Goal: Task Accomplishment & Management: Use online tool/utility

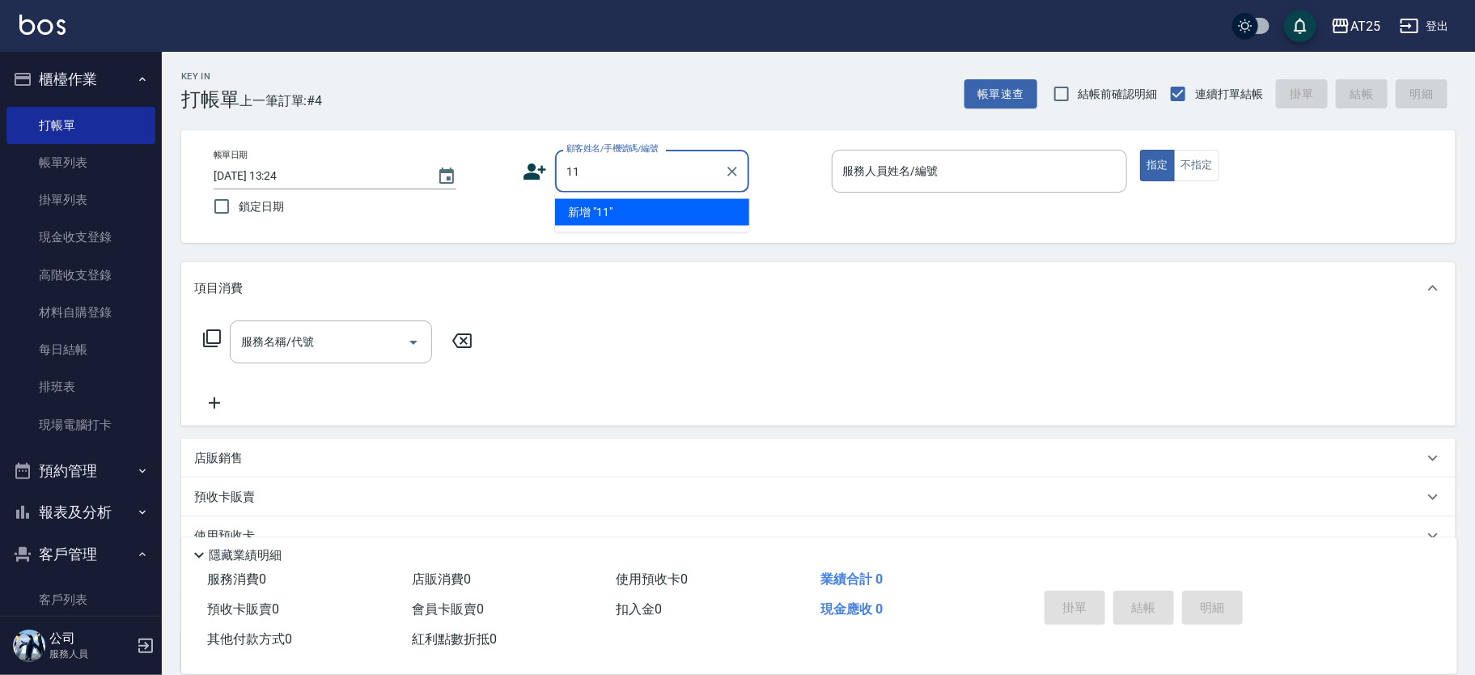
type input "11"
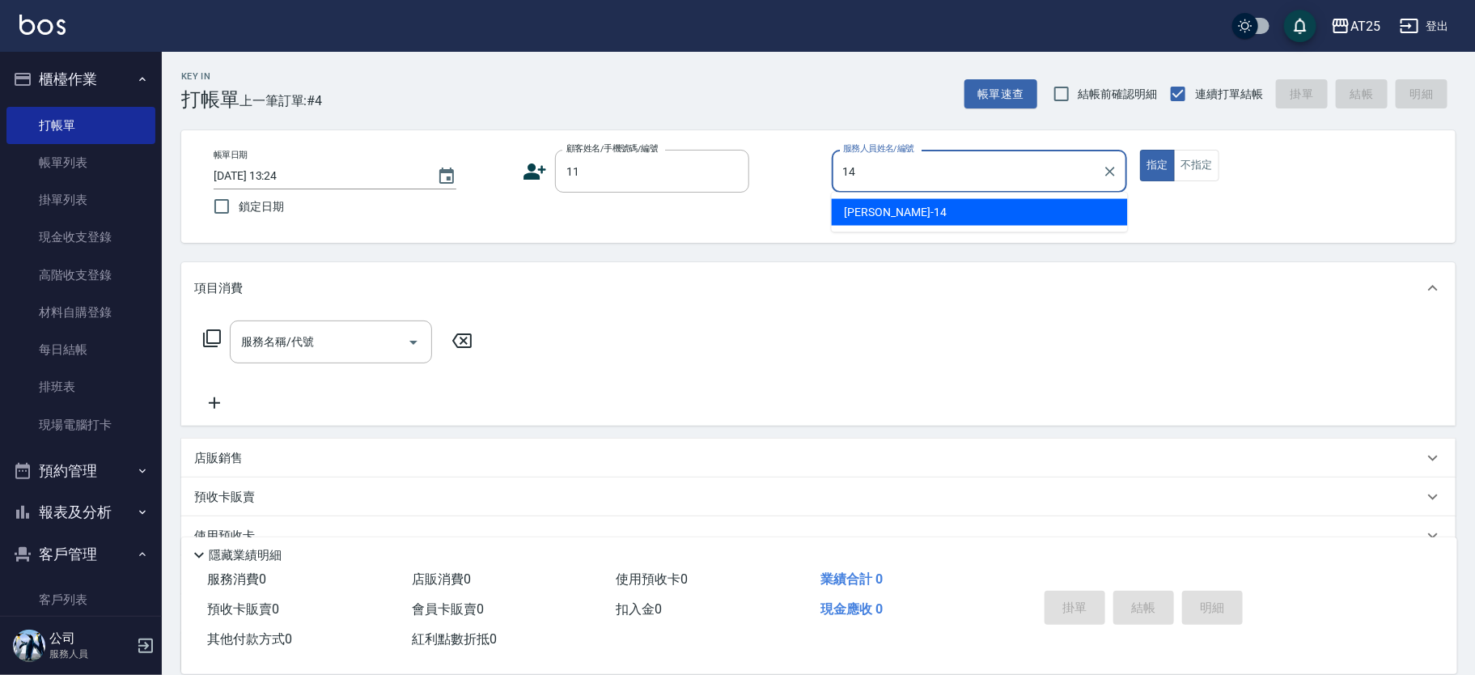
type input "[PERSON_NAME]-14"
type button "true"
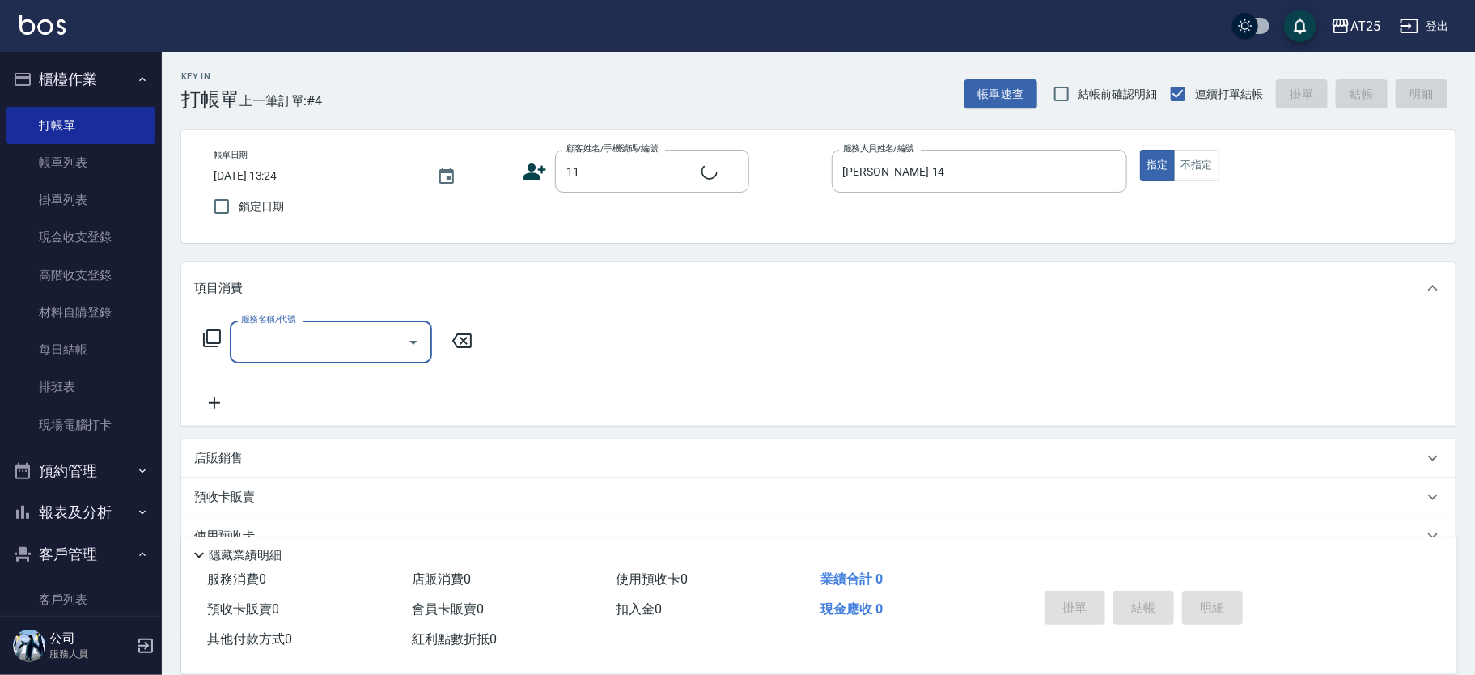
type input "新客人 姓名未設定/11/null"
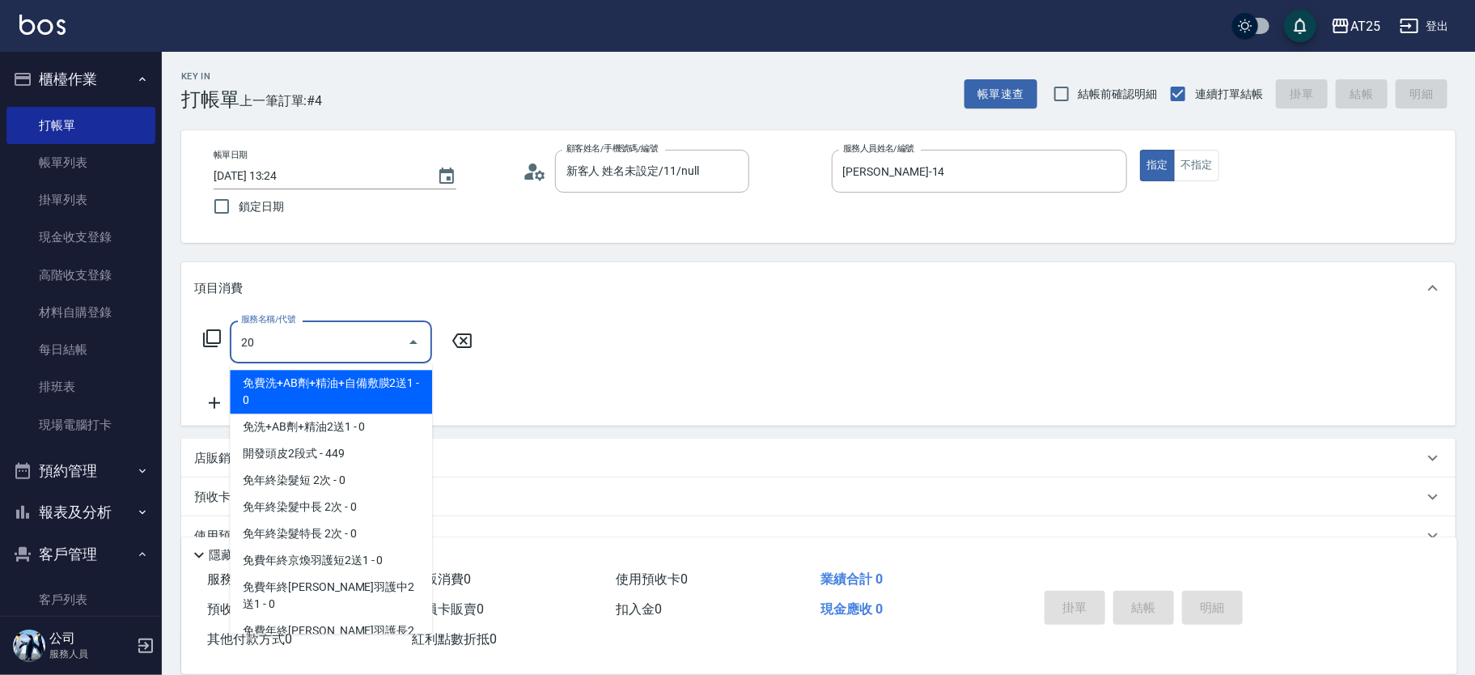
type input "201"
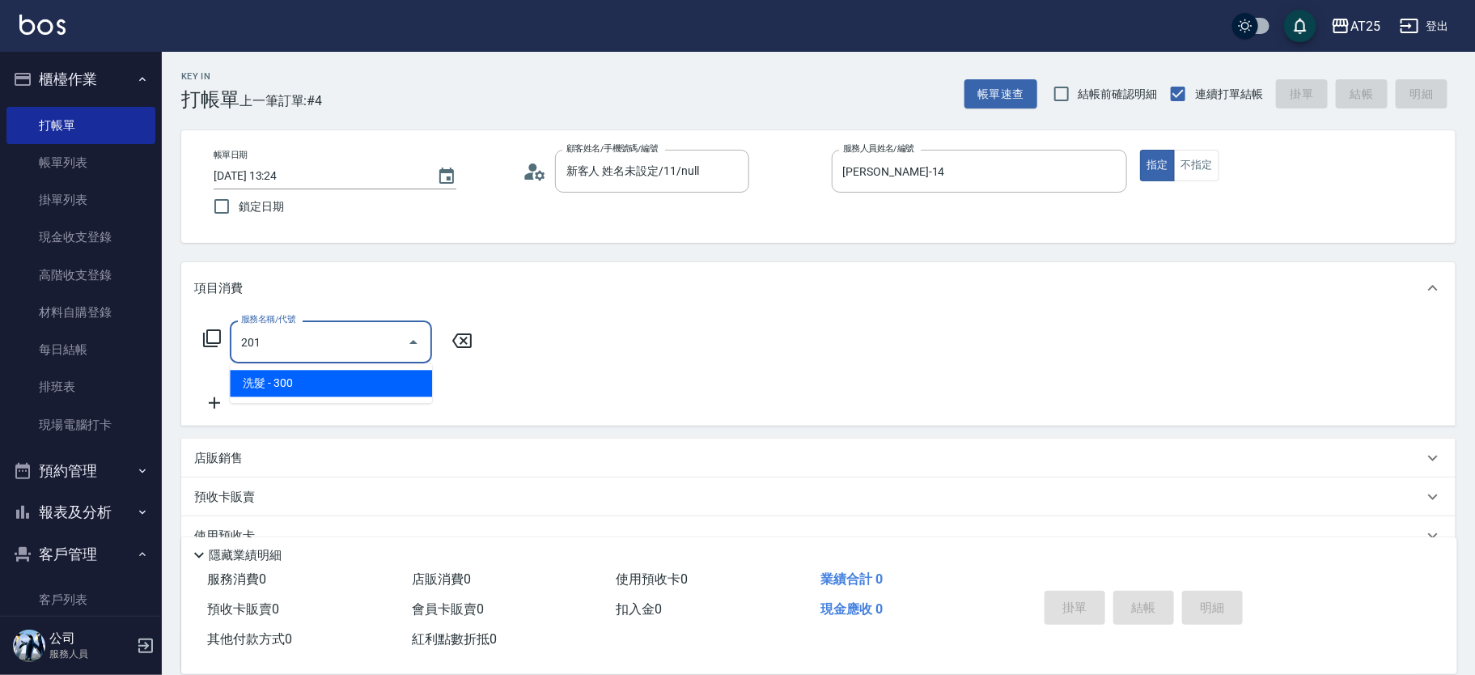
type input "30"
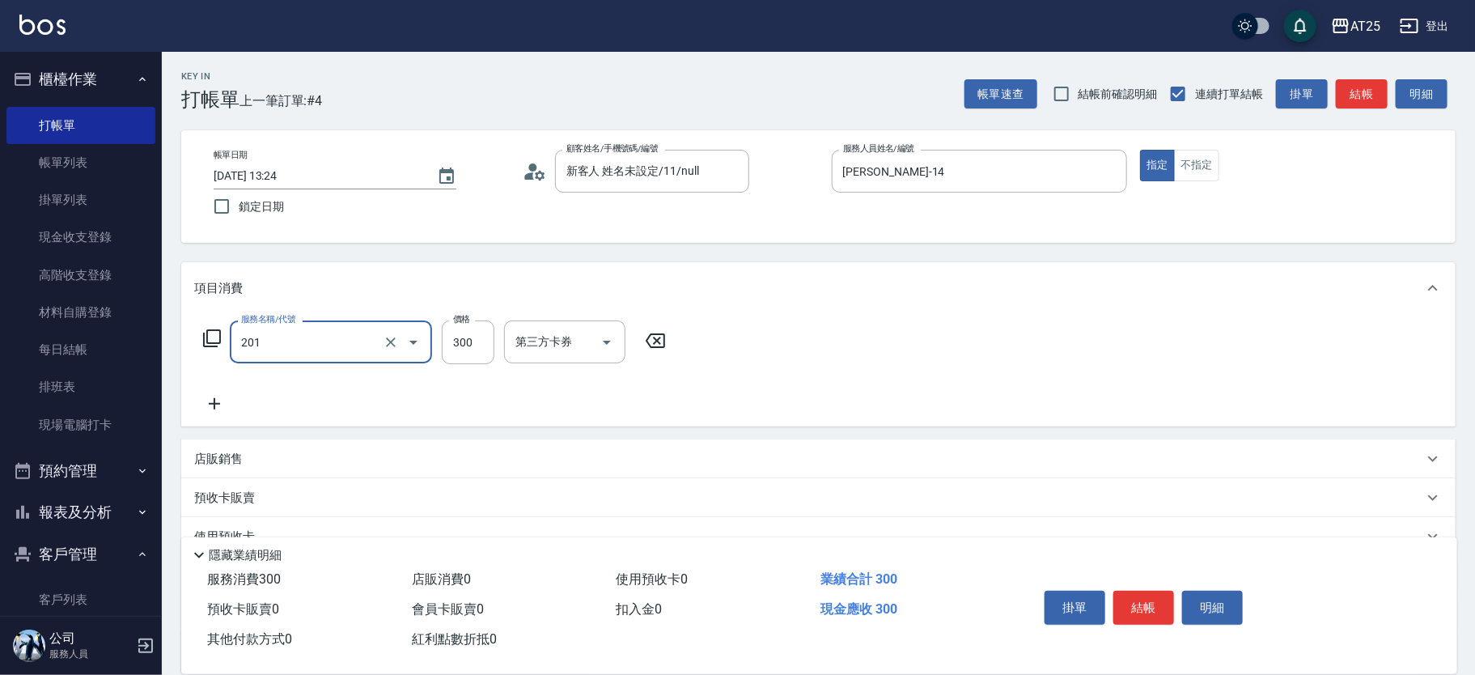
type input "洗髮(201)"
type input "0"
type input "40"
type input "400"
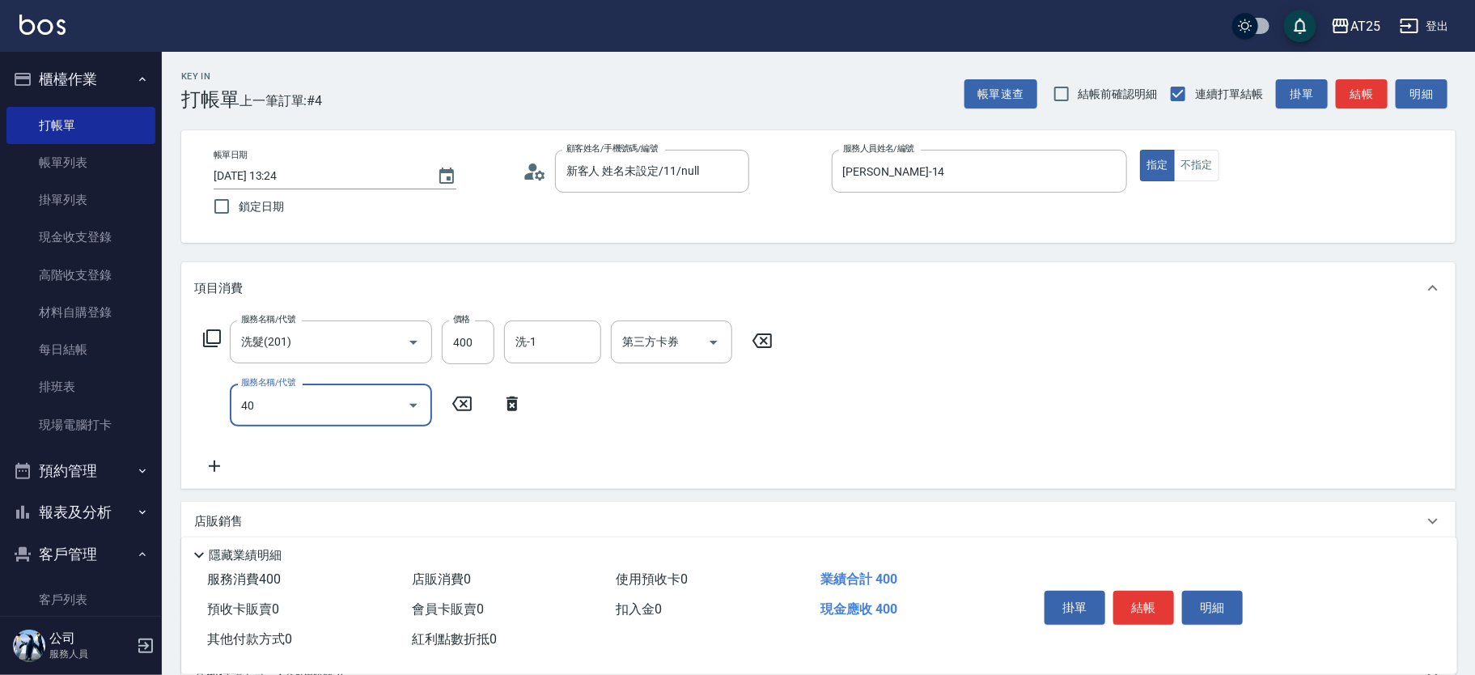
type input "401"
type input "70"
type input "剪髮(401)"
type input "40"
type input "400"
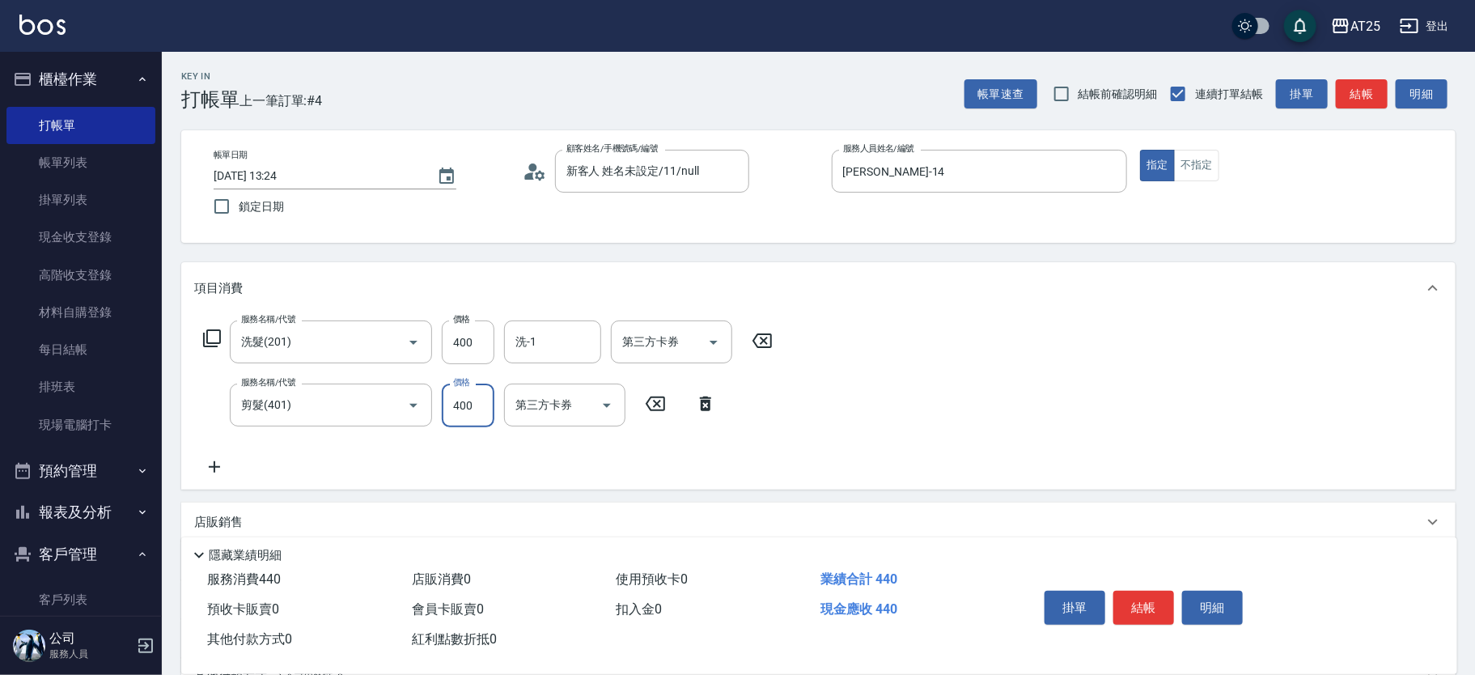
type input "80"
type input "400"
click at [1142, 610] on button "結帳" at bounding box center [1144, 608] width 61 height 34
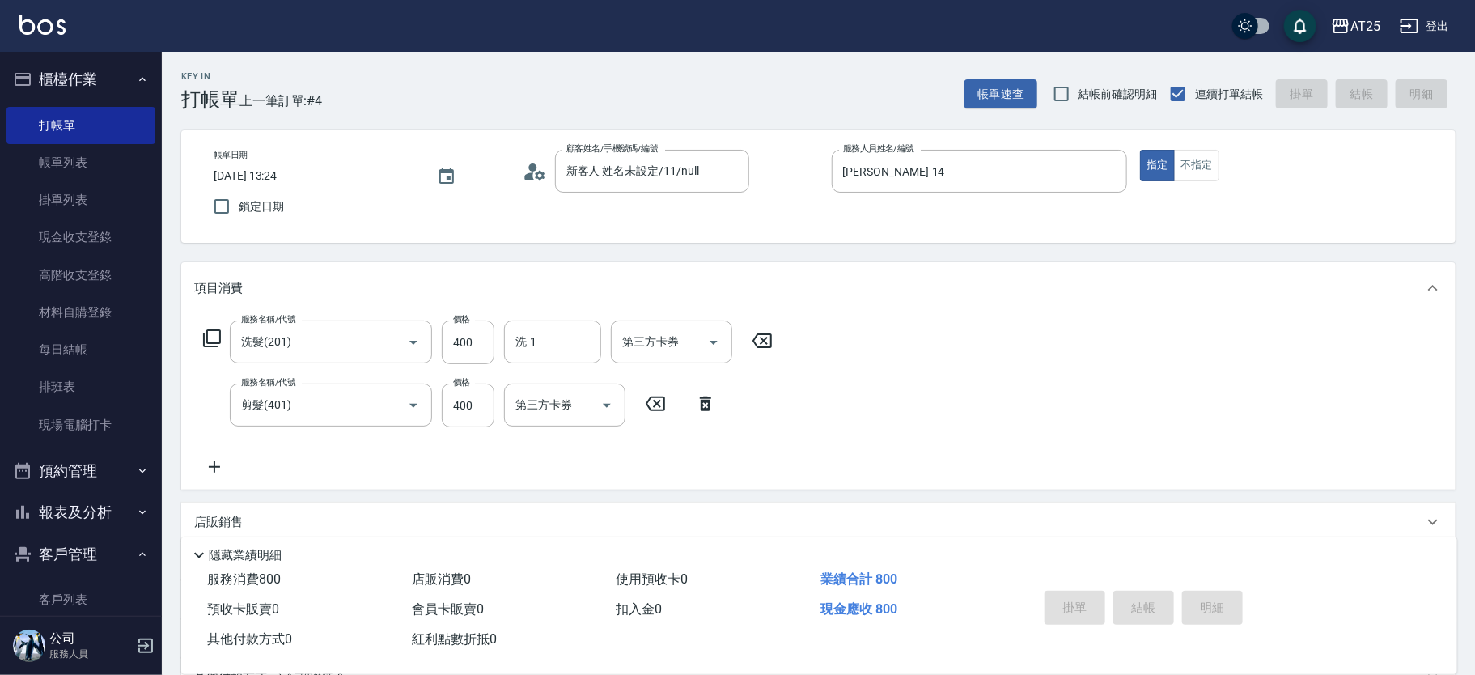
type input "[DATE] 14:06"
type input "0"
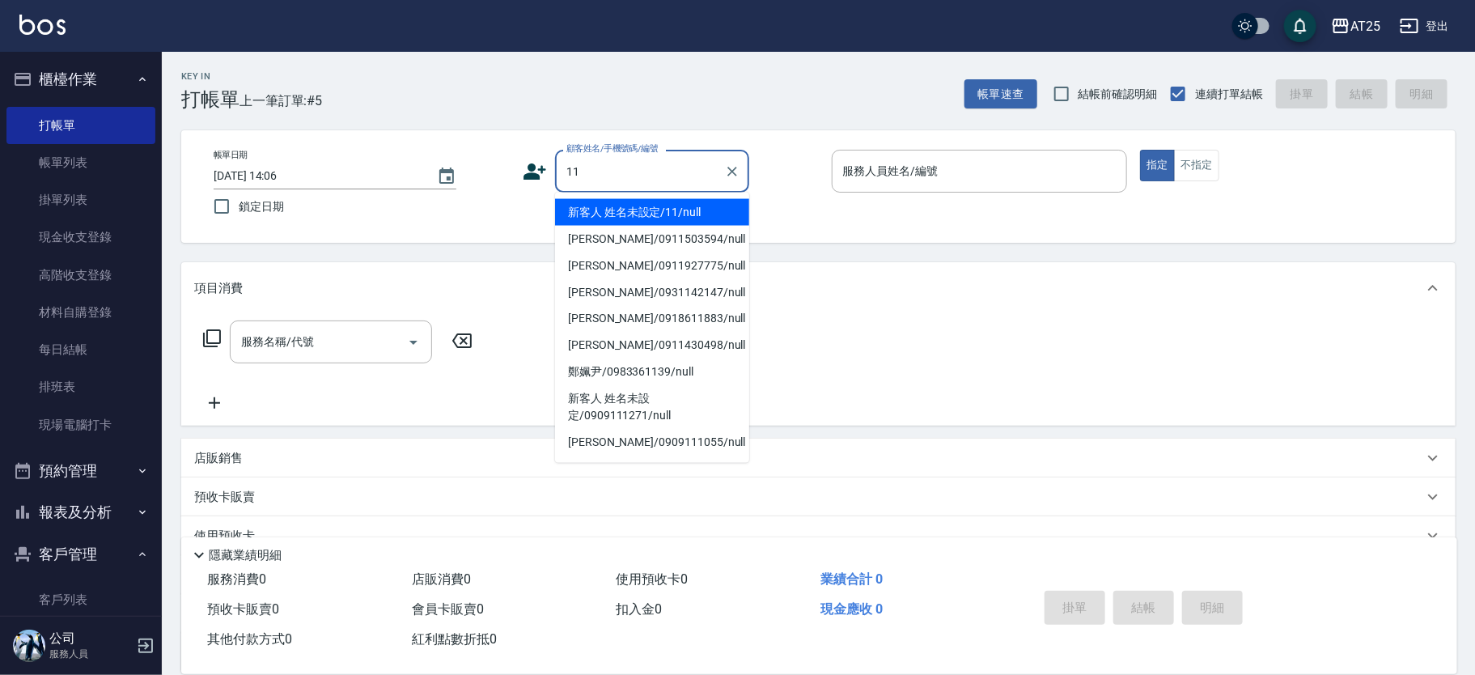
type input "新客人 姓名未設定/11/null"
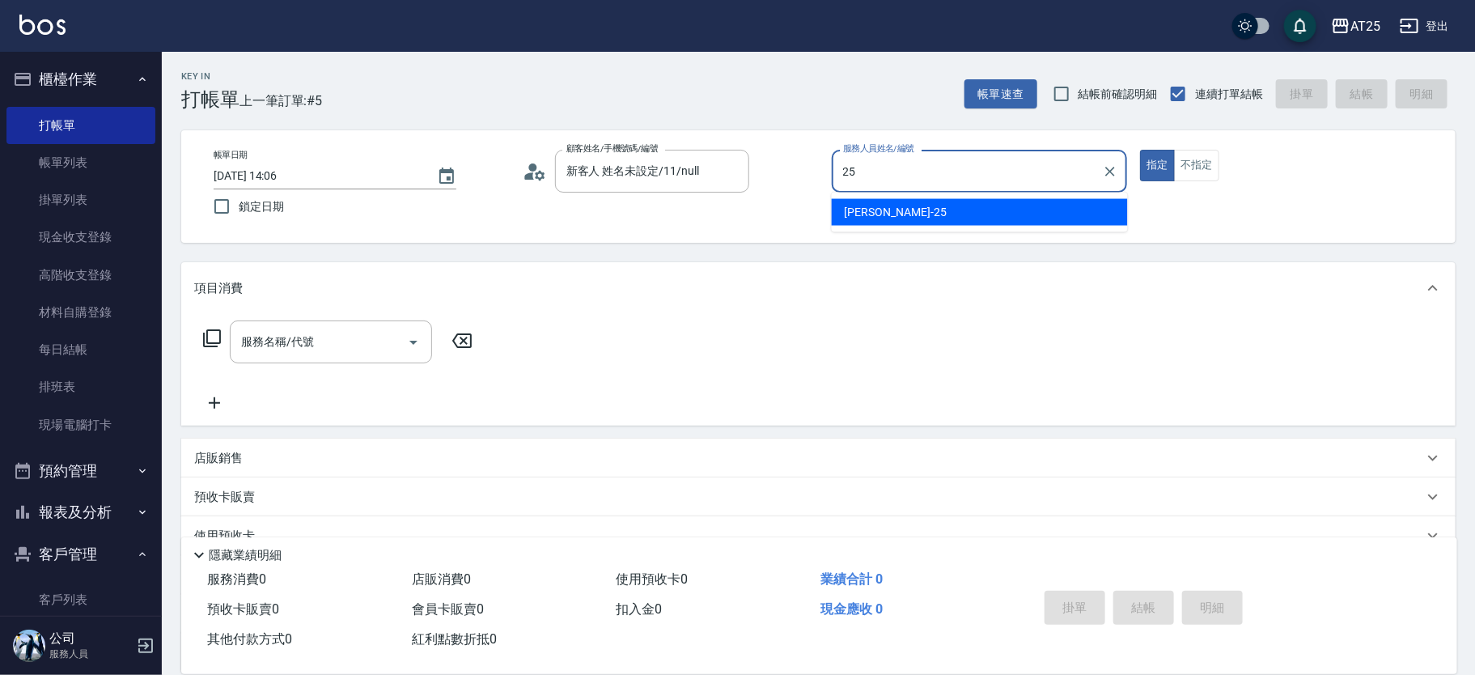
type input "[PERSON_NAME]-25"
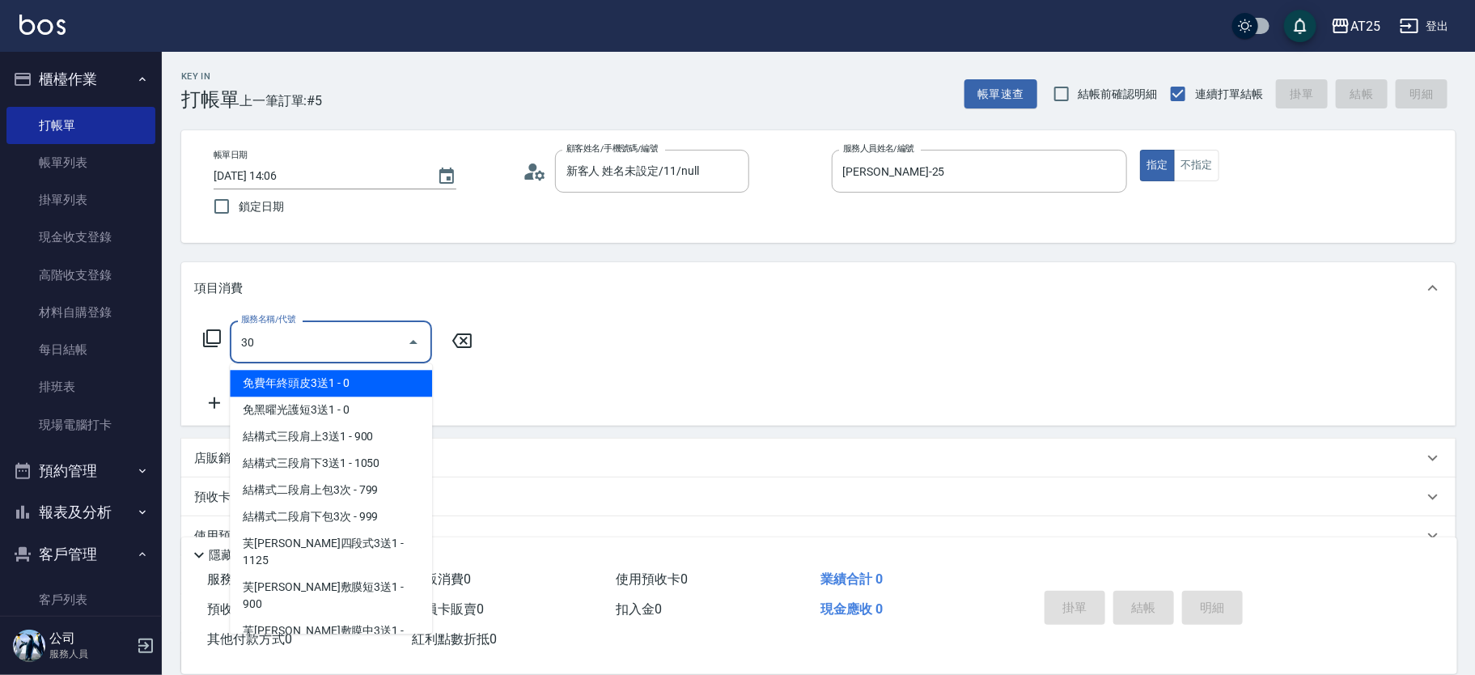
type input "301"
type input "150"
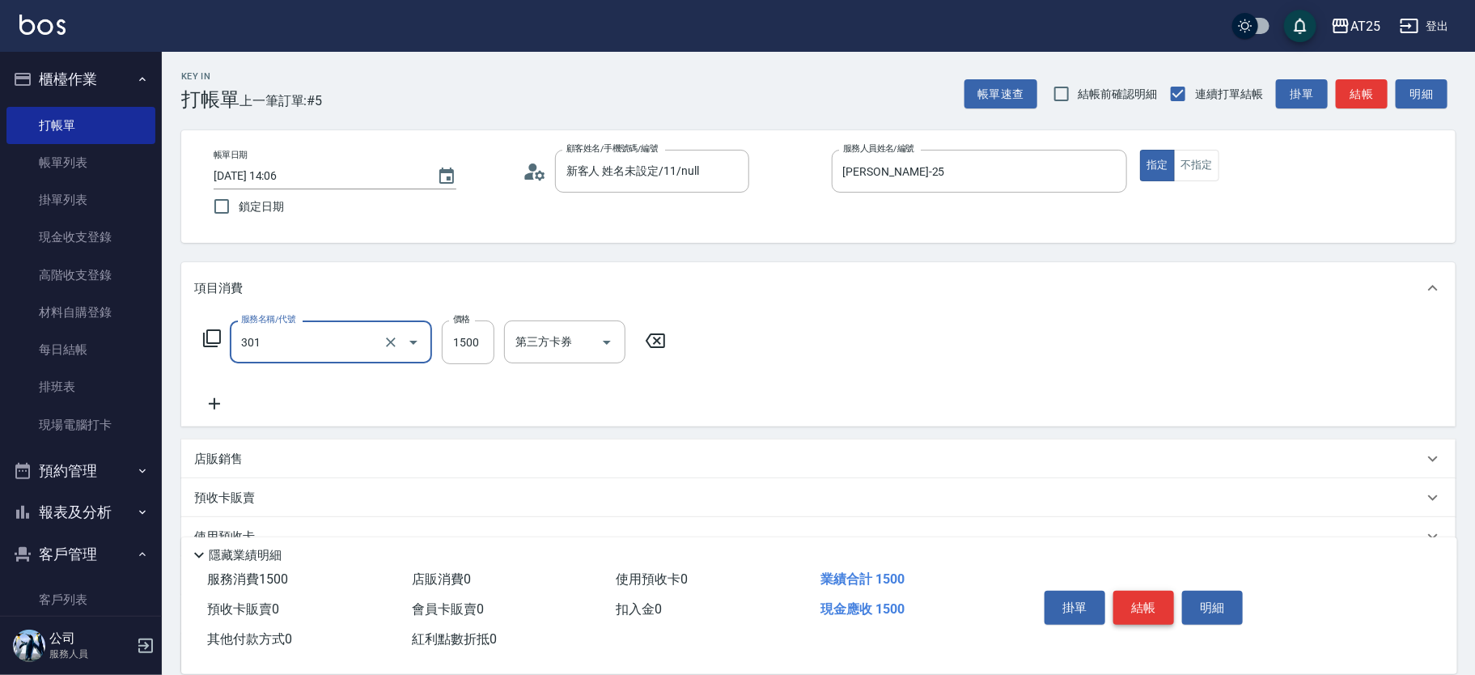
type input "燙髮(301)"
type input "0"
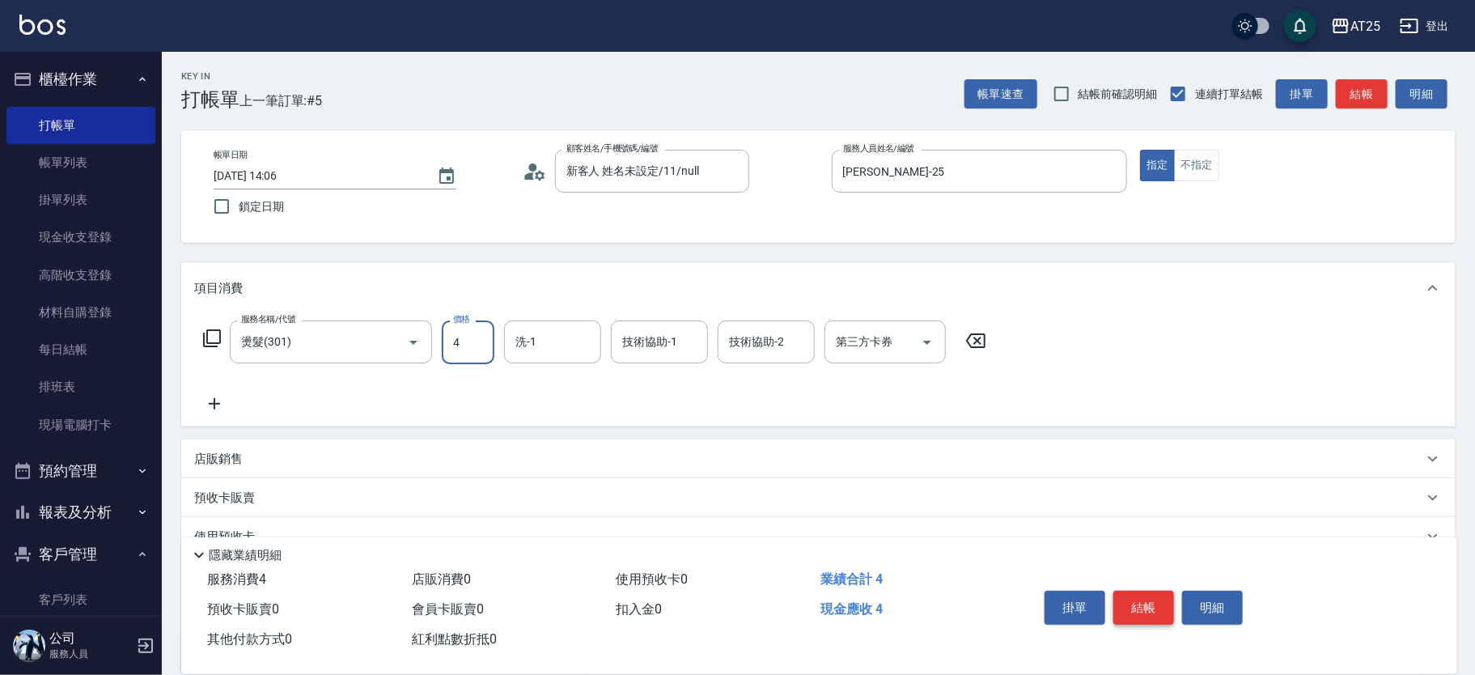
type input "45"
type input "40"
type input "450"
type input "4500"
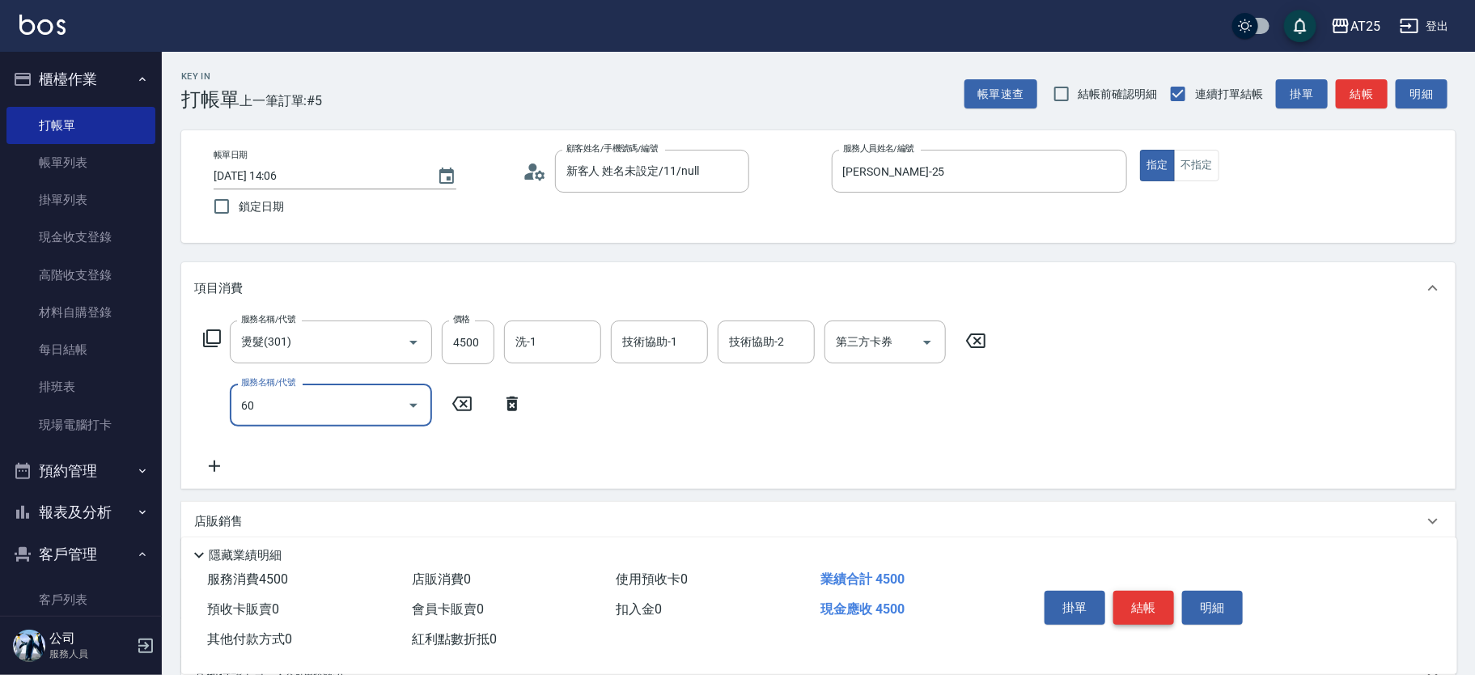
type input "601"
type input "550"
type input "自備護髮(1000上)(601)"
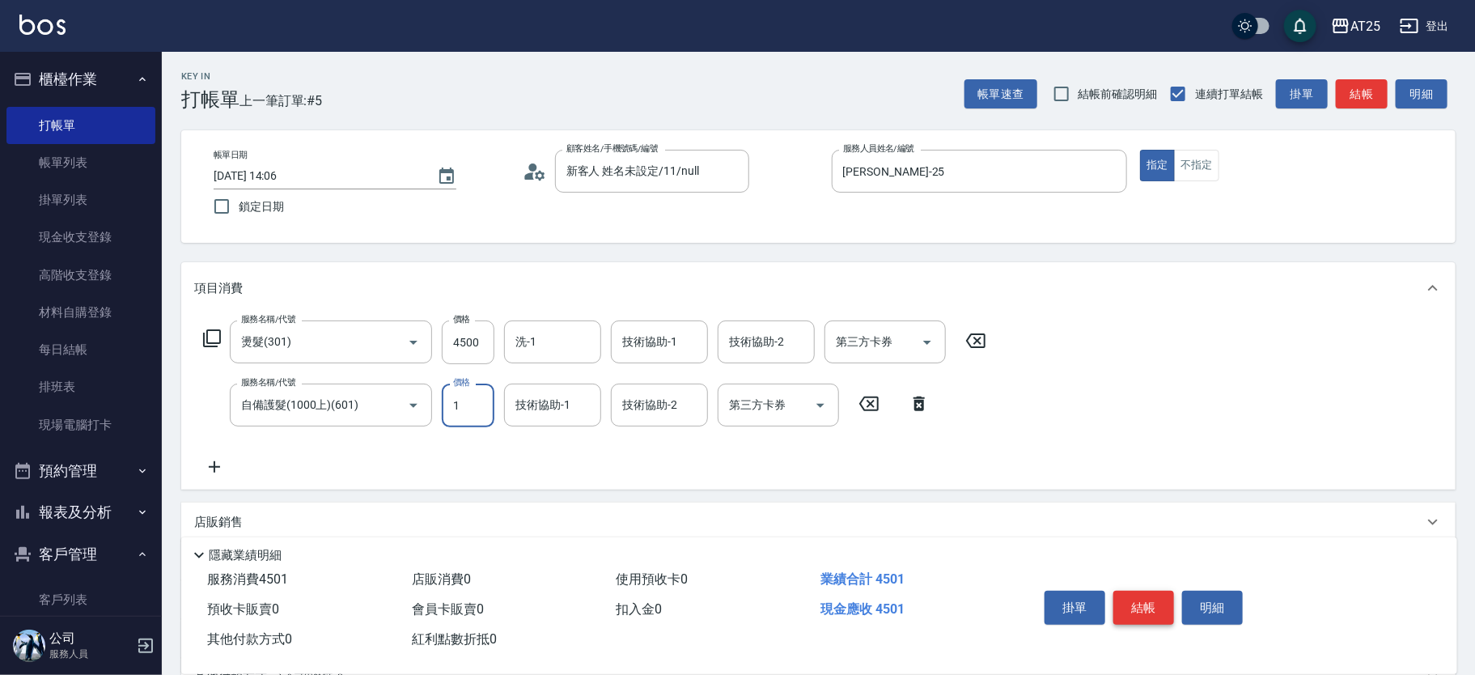
type input "450"
type input "15"
type input "460"
type input "150"
type input "600"
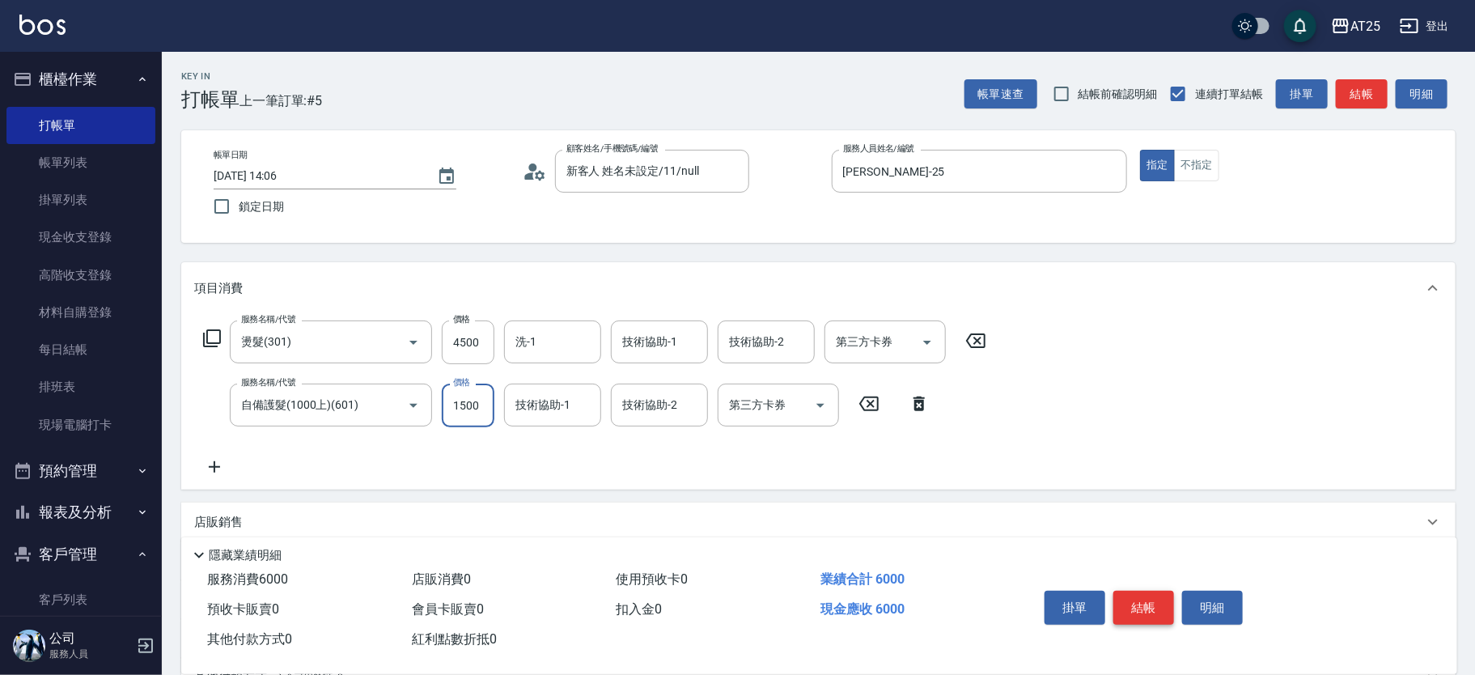
type input "1500"
click at [236, 520] on p "店販銷售" at bounding box center [218, 522] width 49 height 17
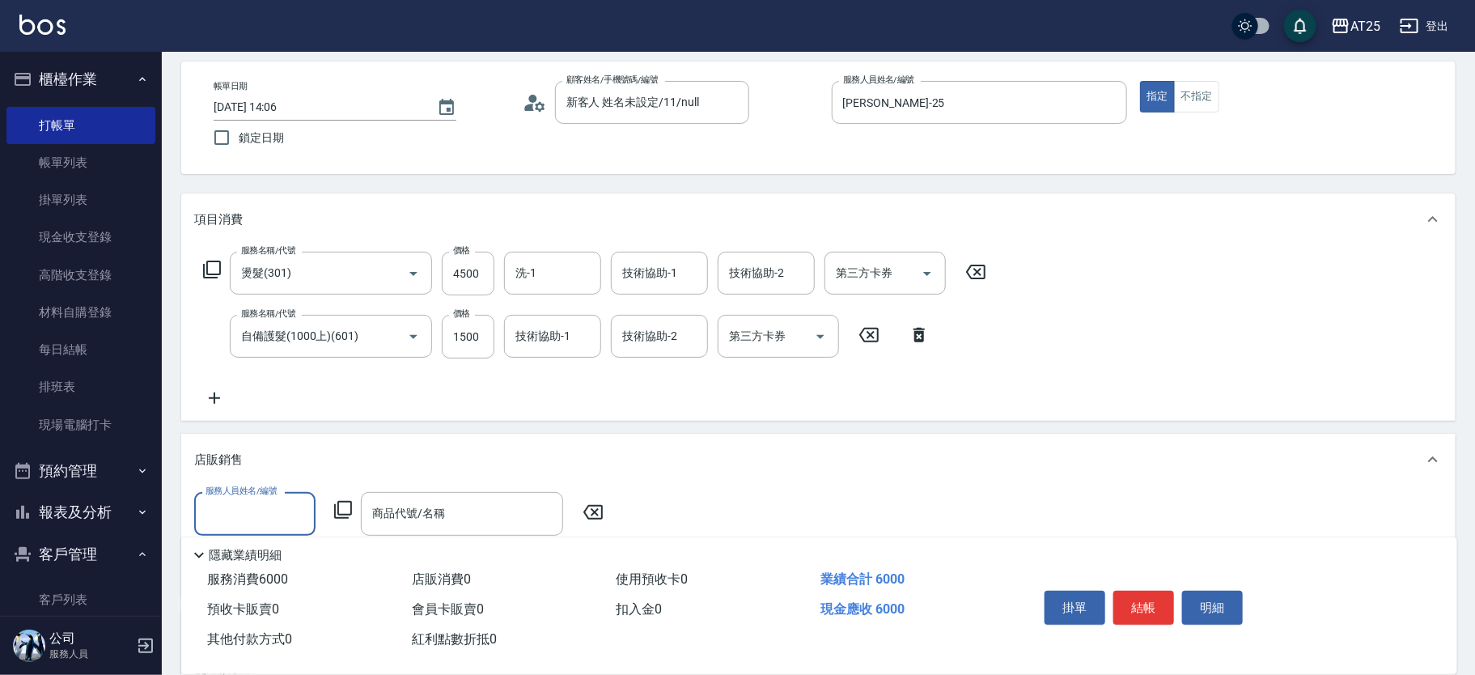
scroll to position [94, 0]
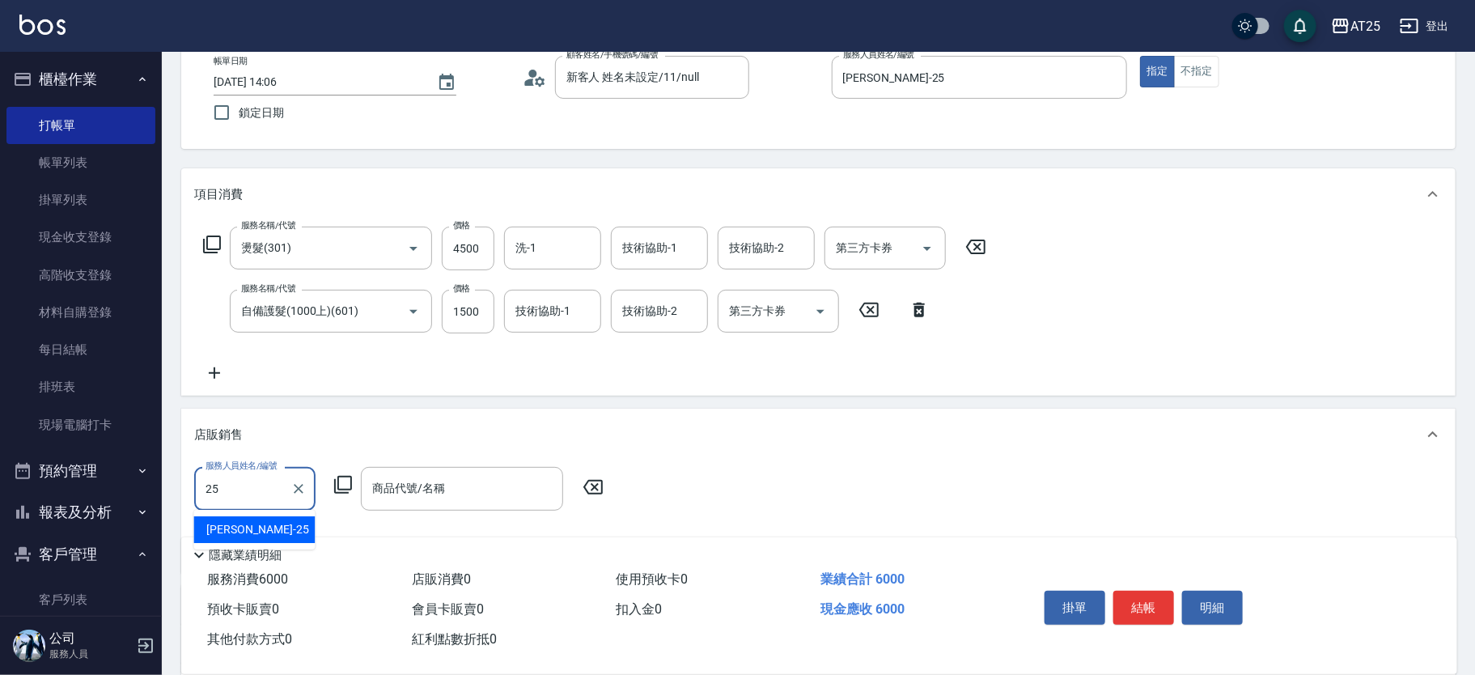
type input "[PERSON_NAME]-25"
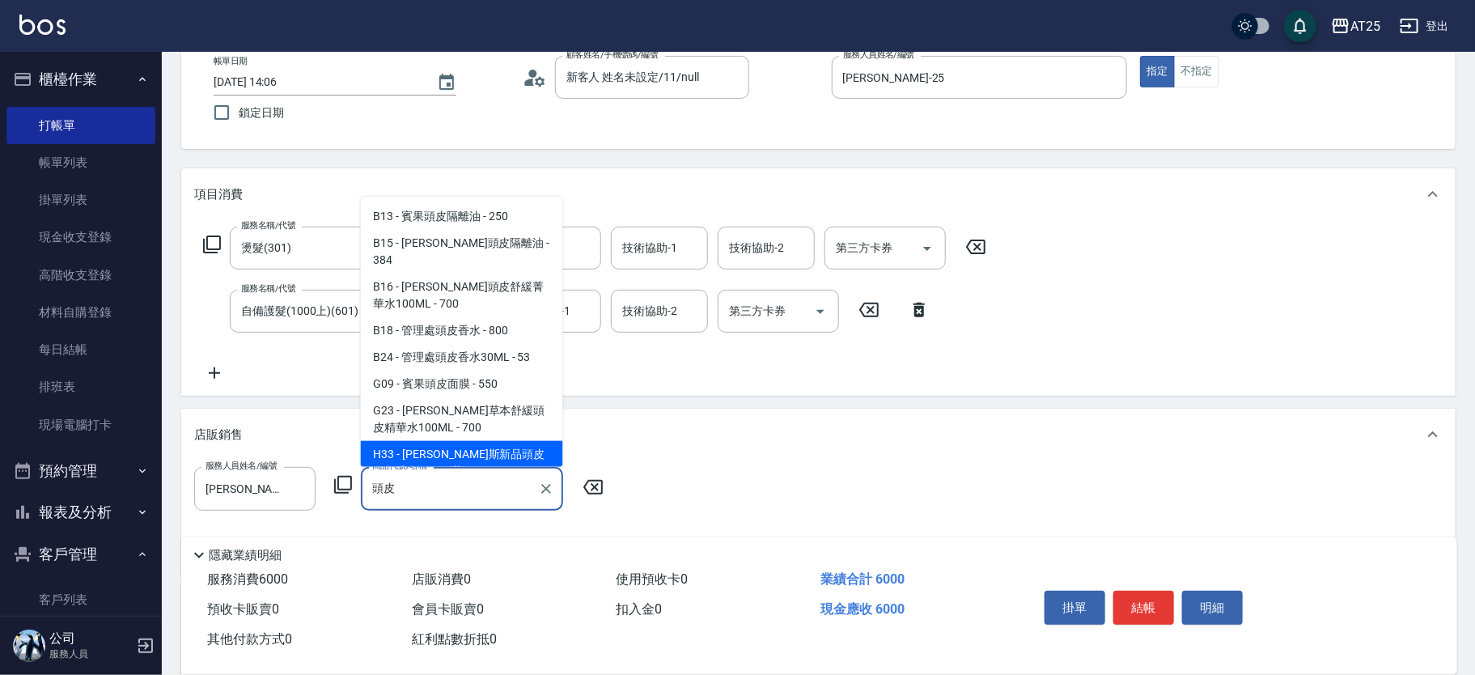
scroll to position [45, 0]
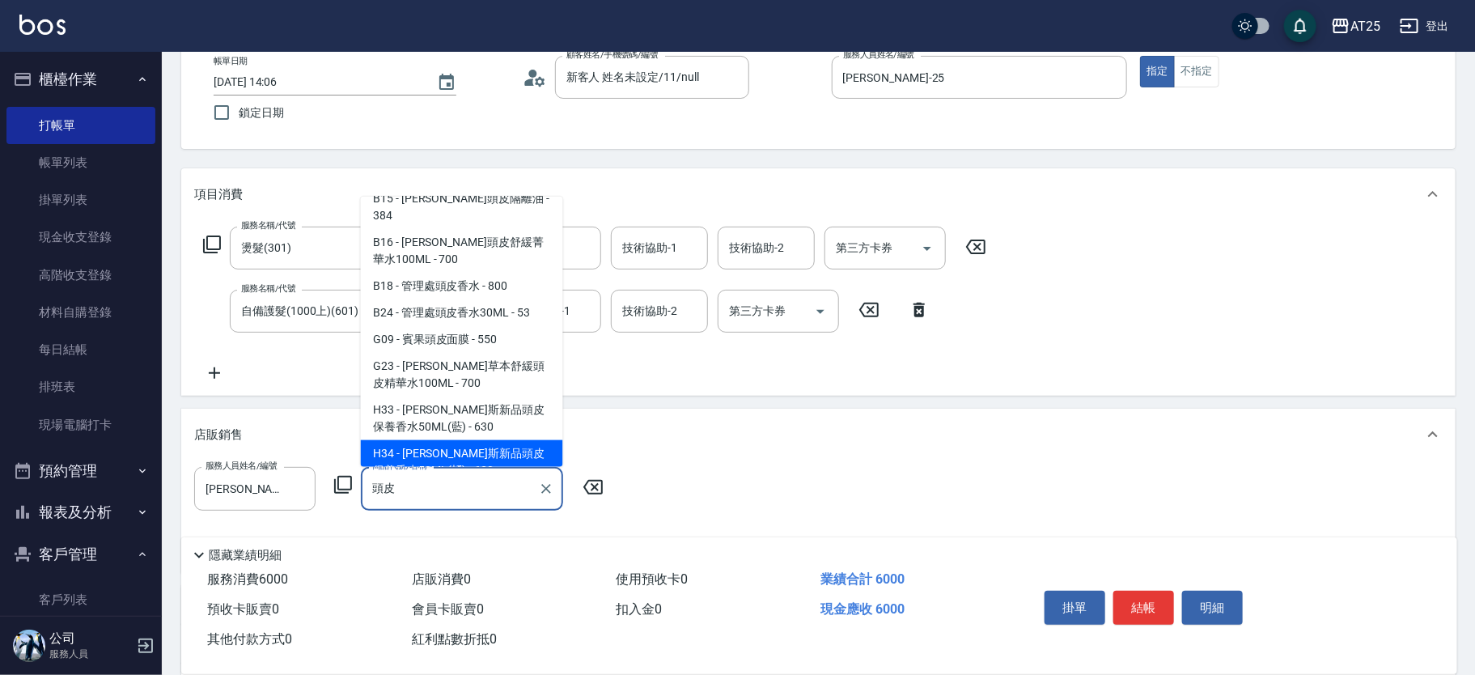
type input "[PERSON_NAME]斯新品頭皮保養香水50ML([PERSON_NAME])"
type input "660"
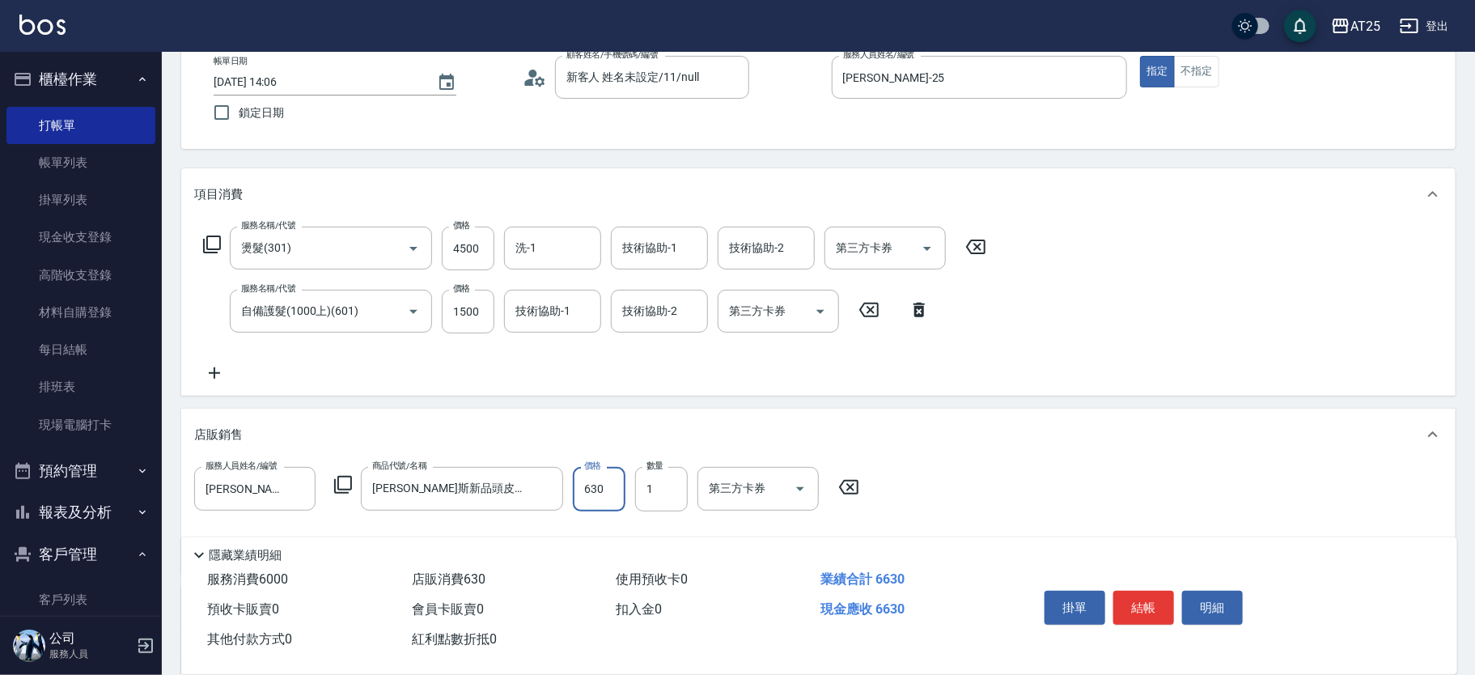
type input "5"
type input "600"
type input "50"
type input "650"
type input "500"
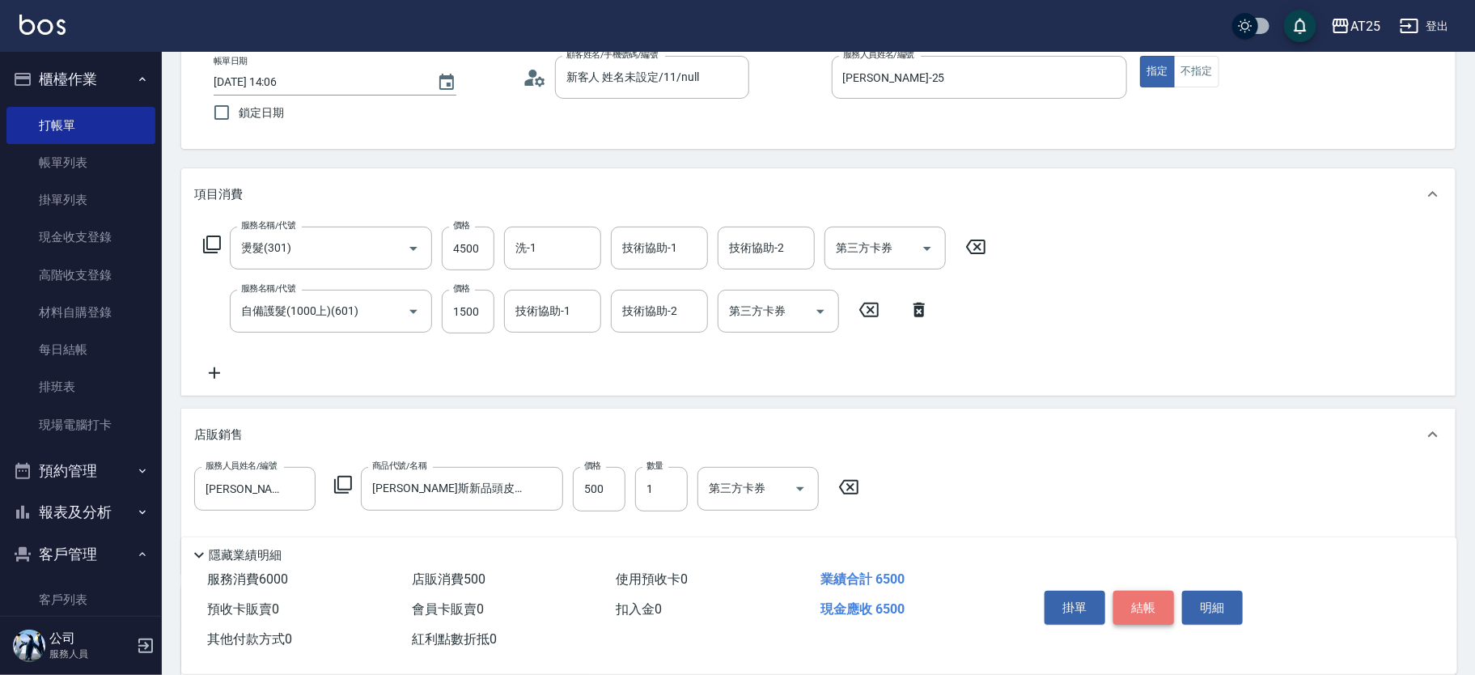
click at [1160, 596] on button "結帳" at bounding box center [1144, 608] width 61 height 34
type input "[DATE] 14:07"
type input "0"
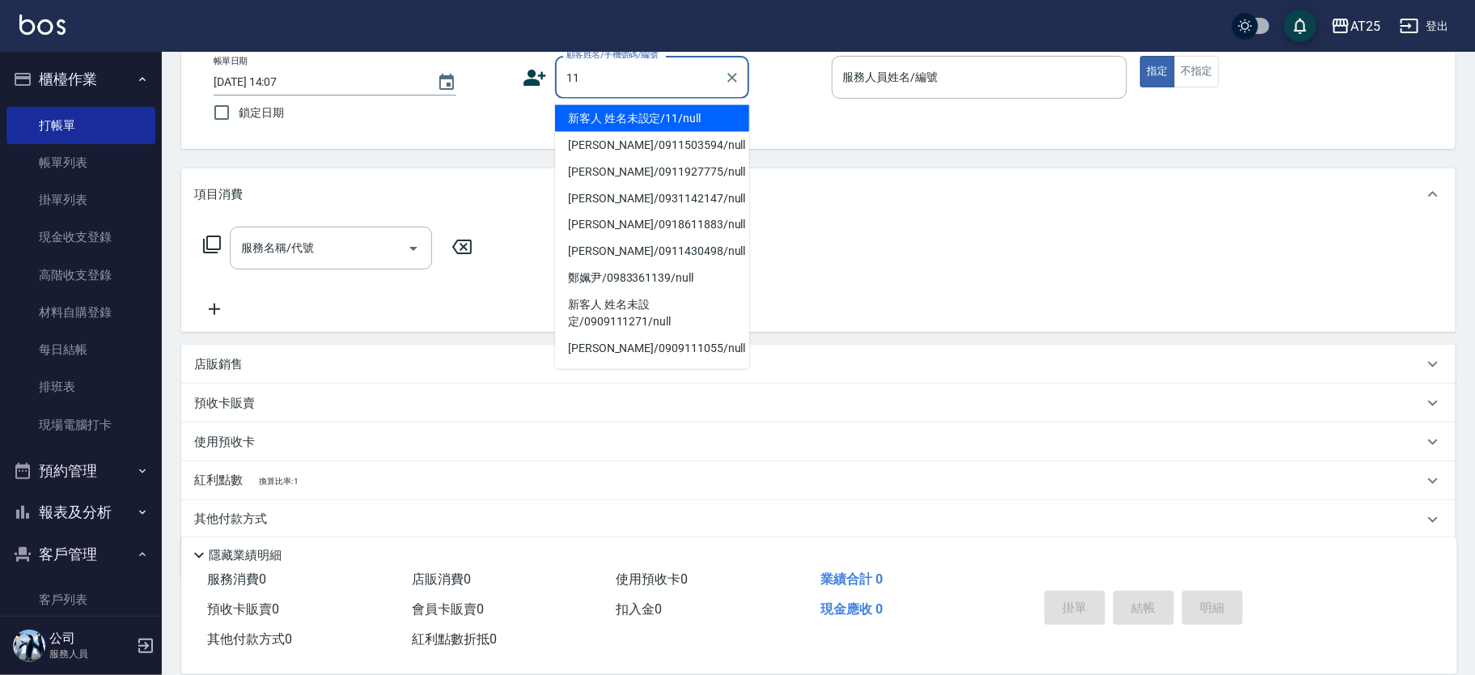
type input "新客人 姓名未設定/11/null"
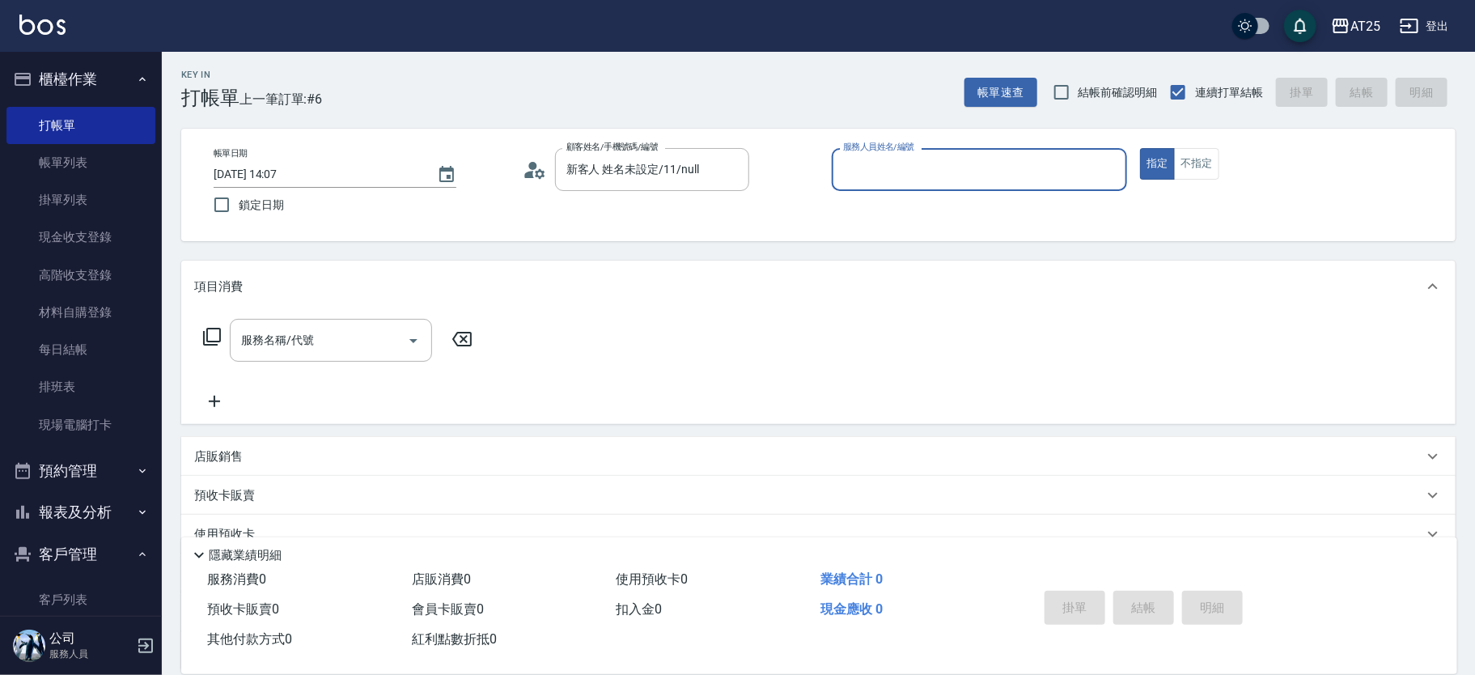
scroll to position [1, 0]
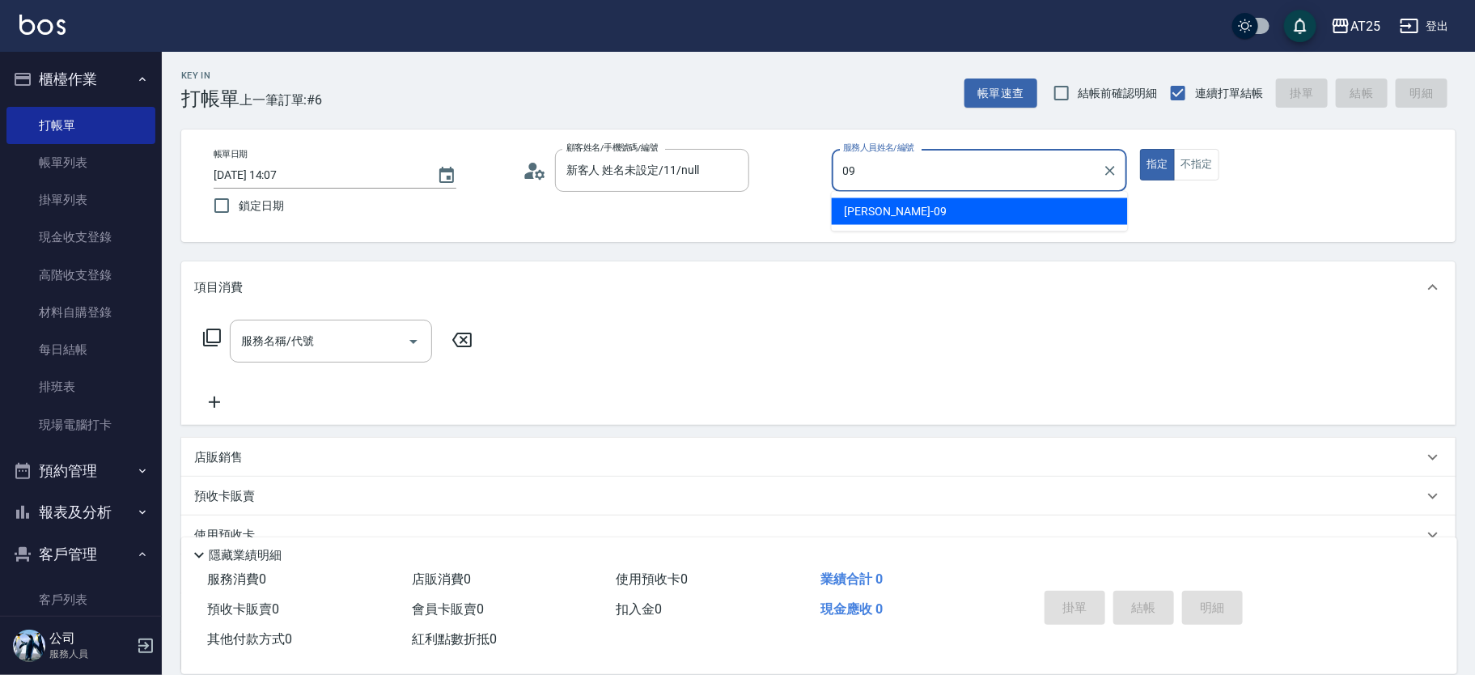
type input "[PERSON_NAME]-09"
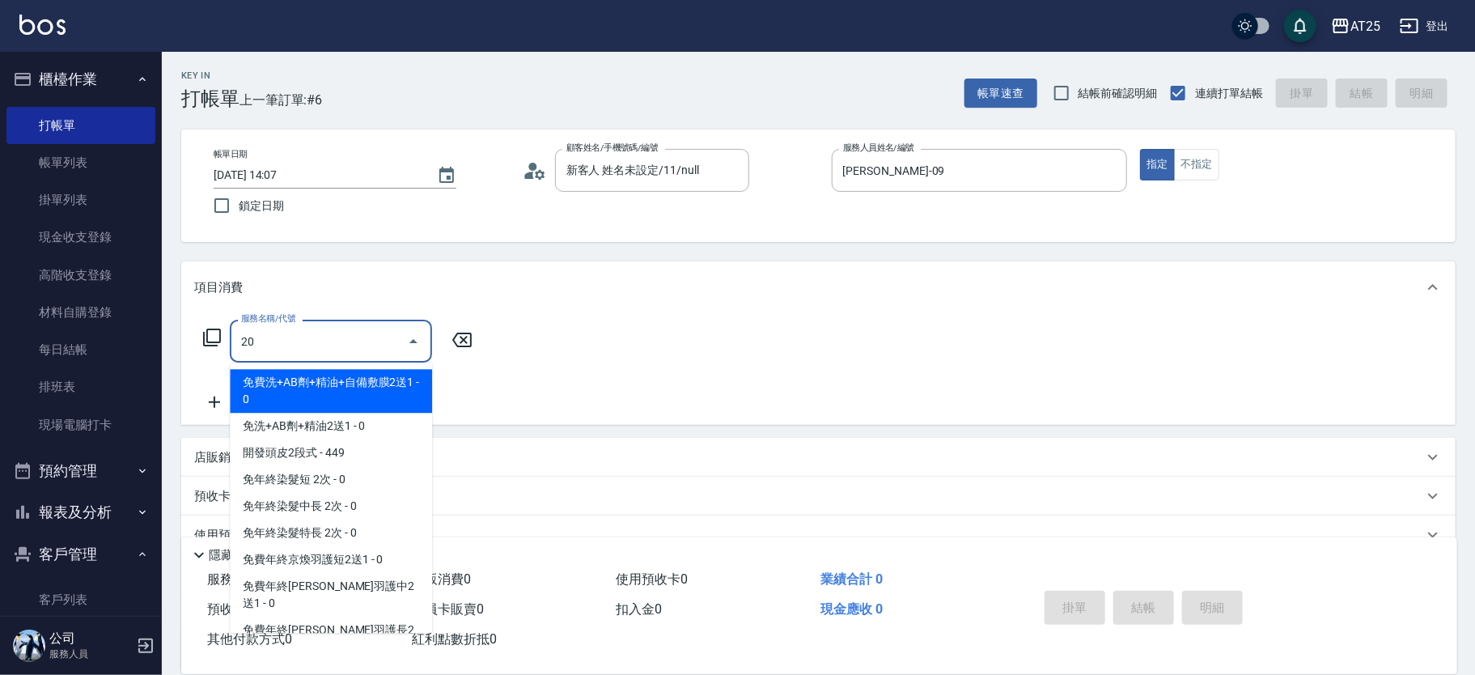
type input "201"
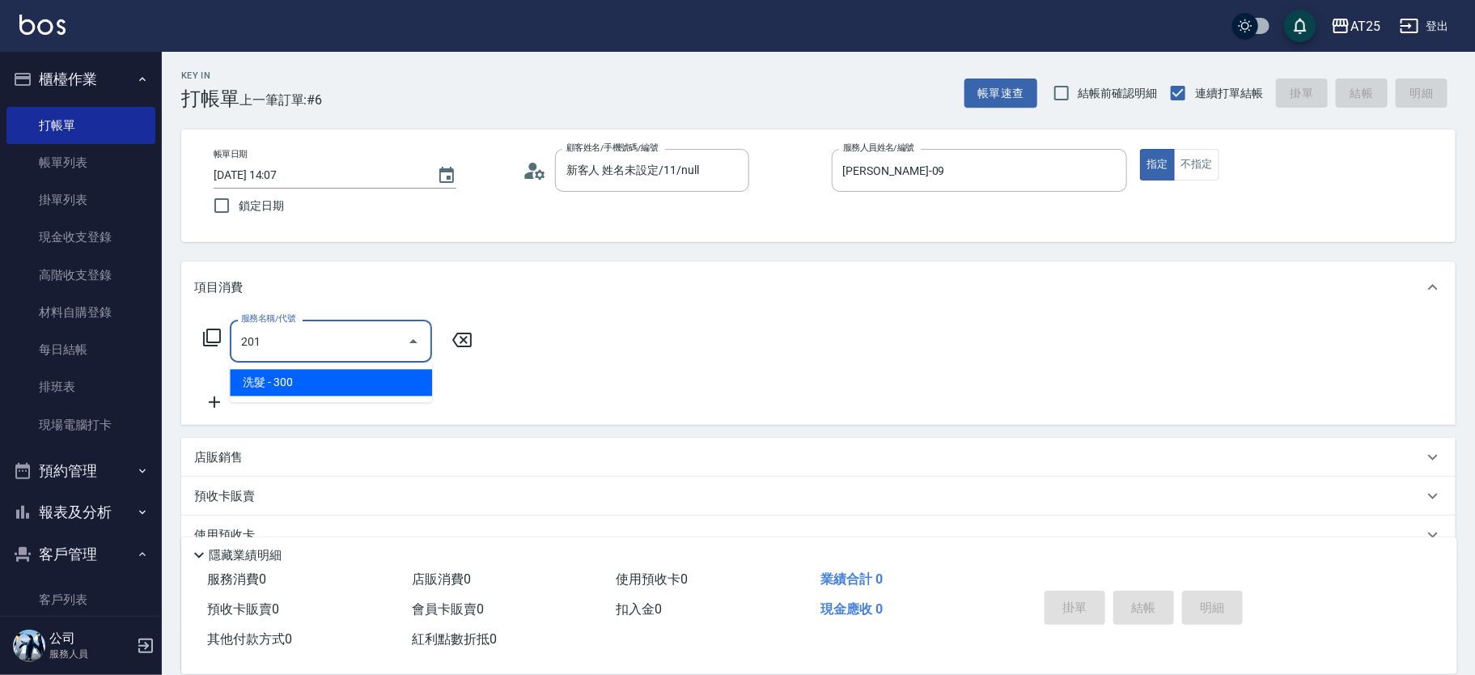
type input "30"
type input "洗髮(201)"
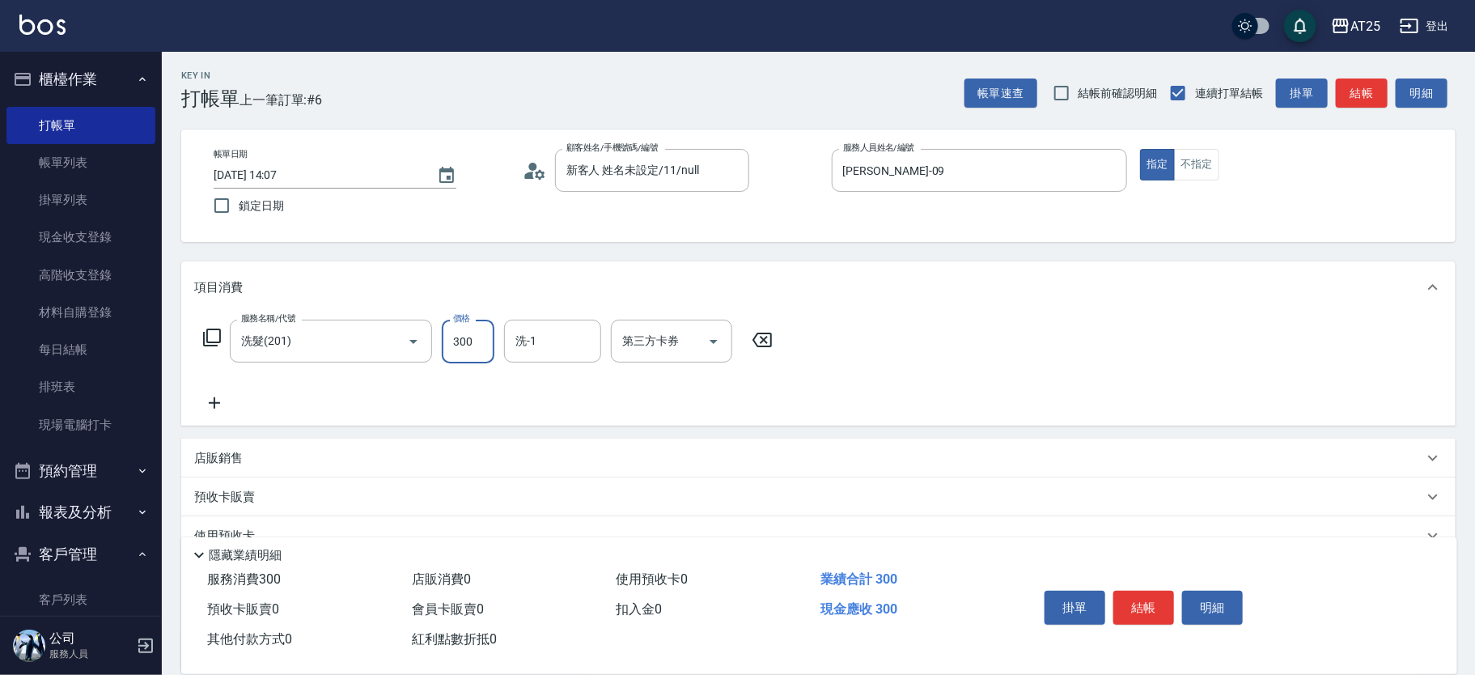
type input "0"
type input "50"
type input "500"
type input "[PERSON_NAME]-68"
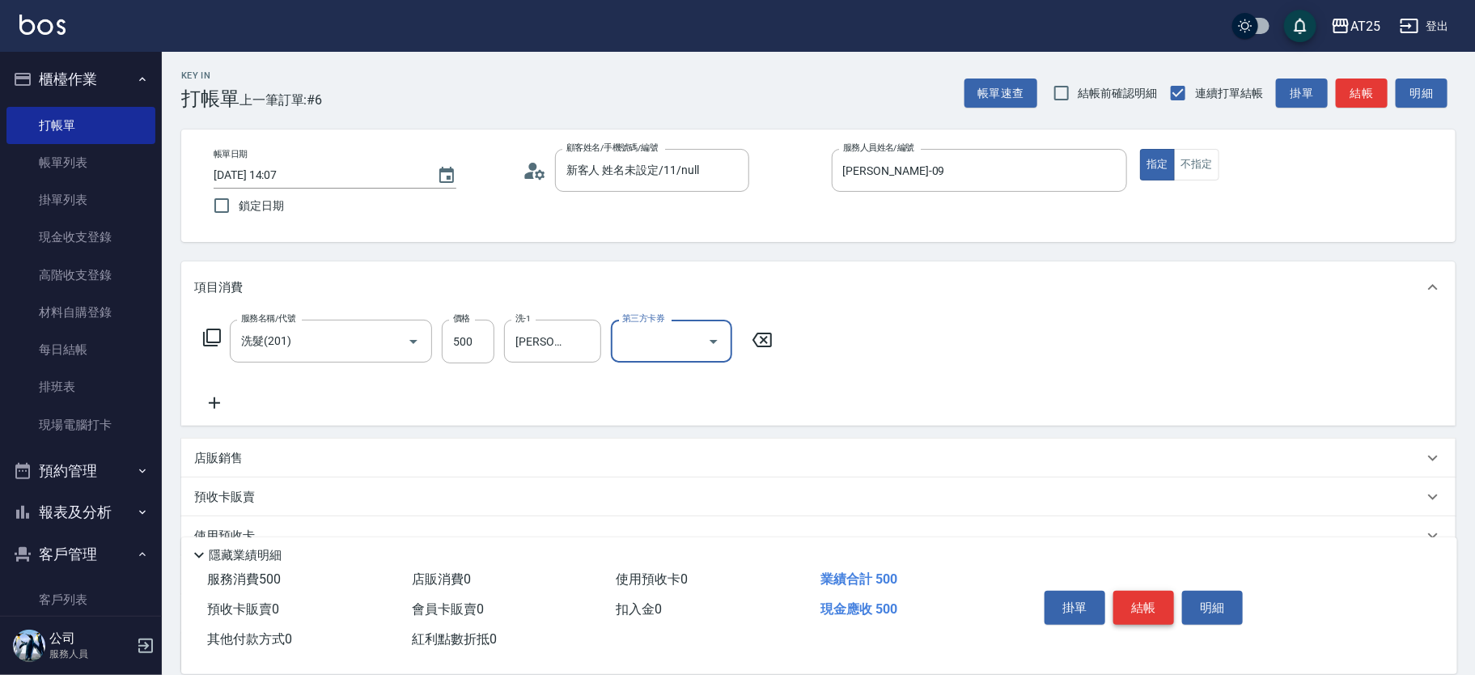
click at [1156, 596] on button "結帳" at bounding box center [1144, 608] width 61 height 34
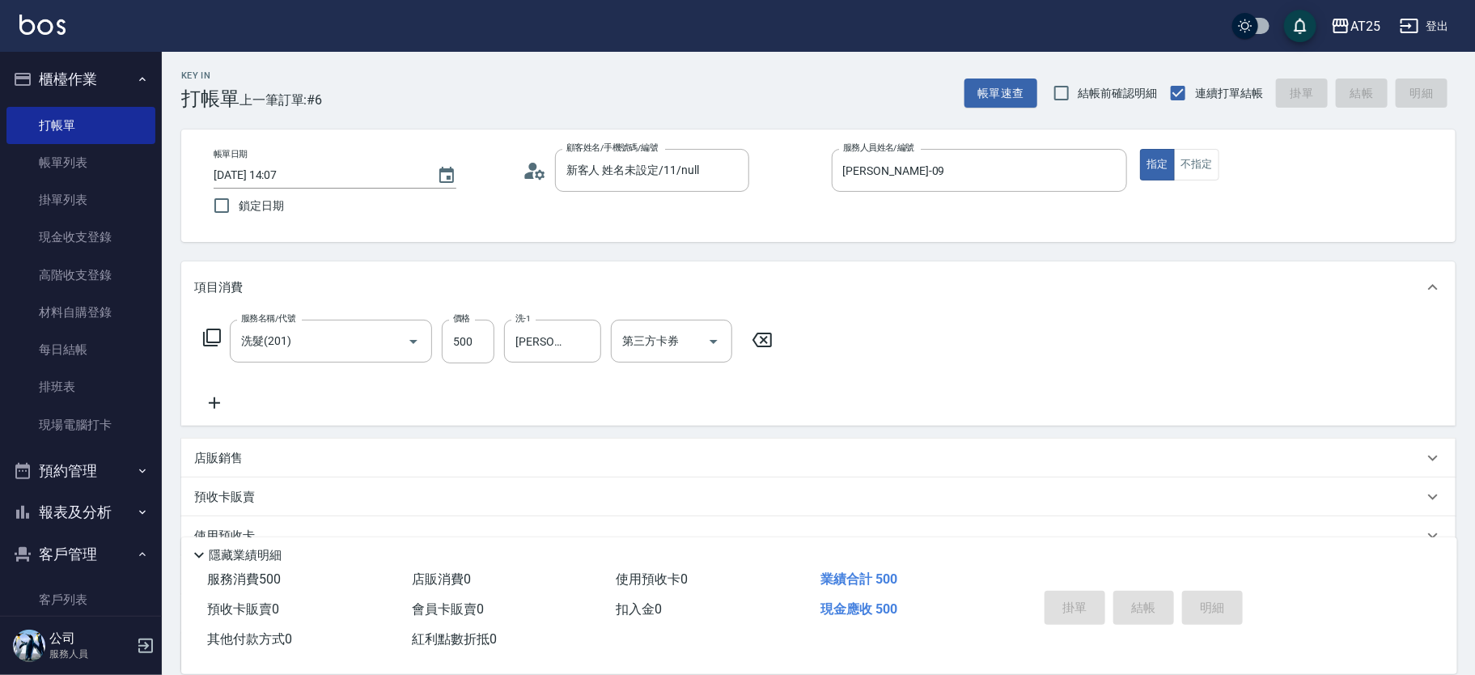
type input "0"
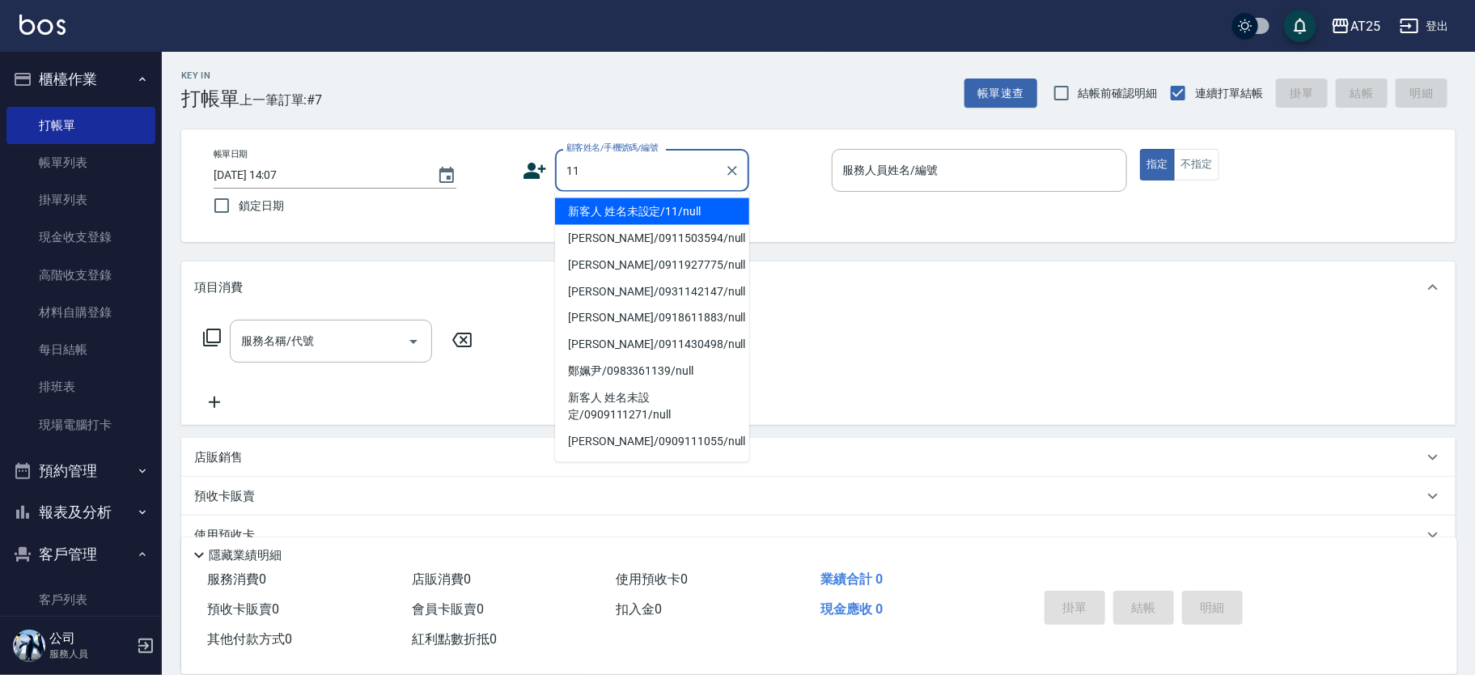
type input "新客人 姓名未設定/11/null"
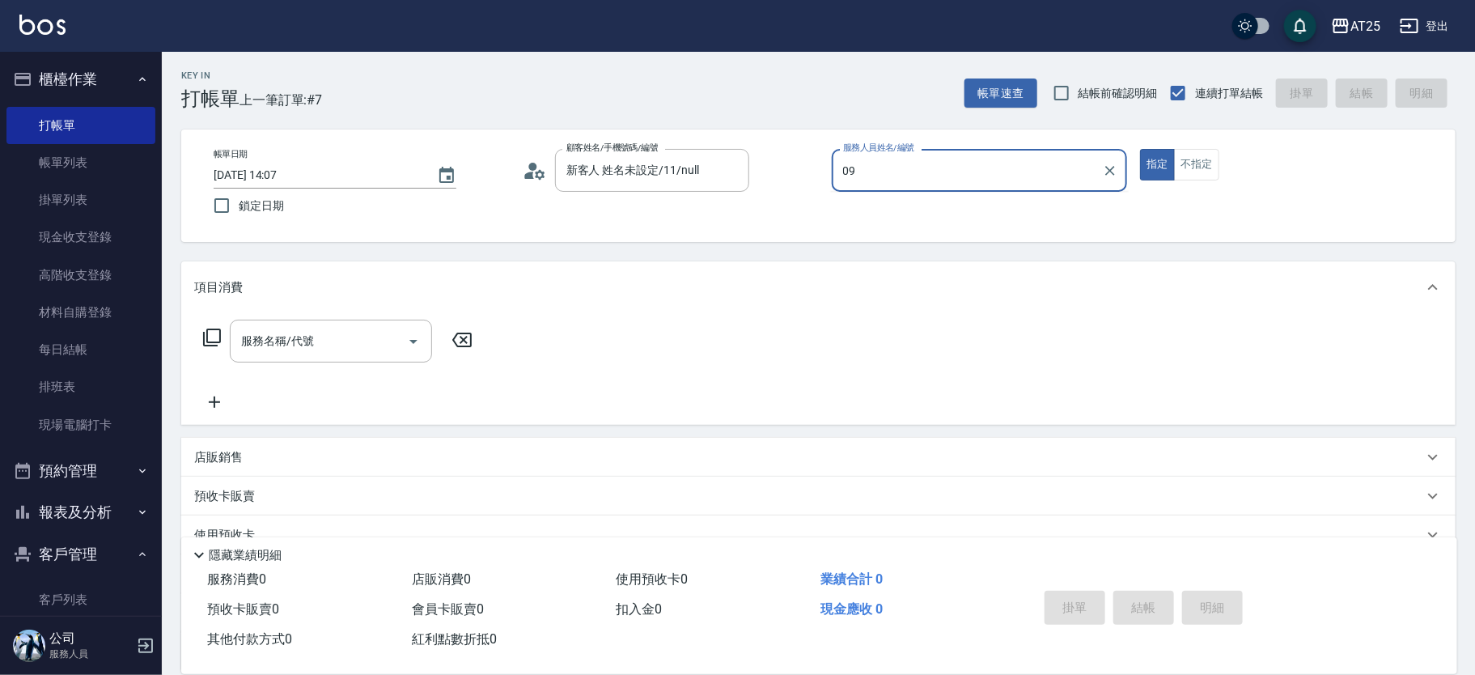
type input "[PERSON_NAME]-09"
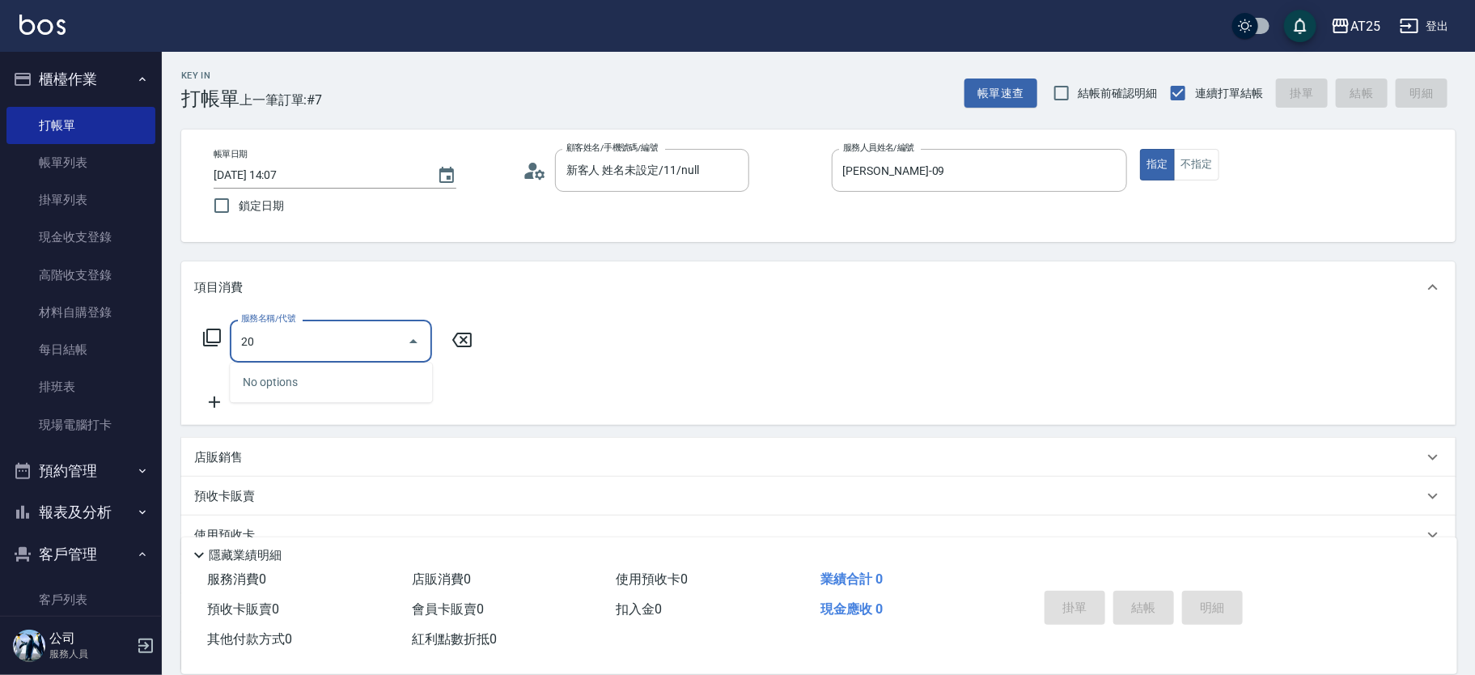
type input "201"
type input "30"
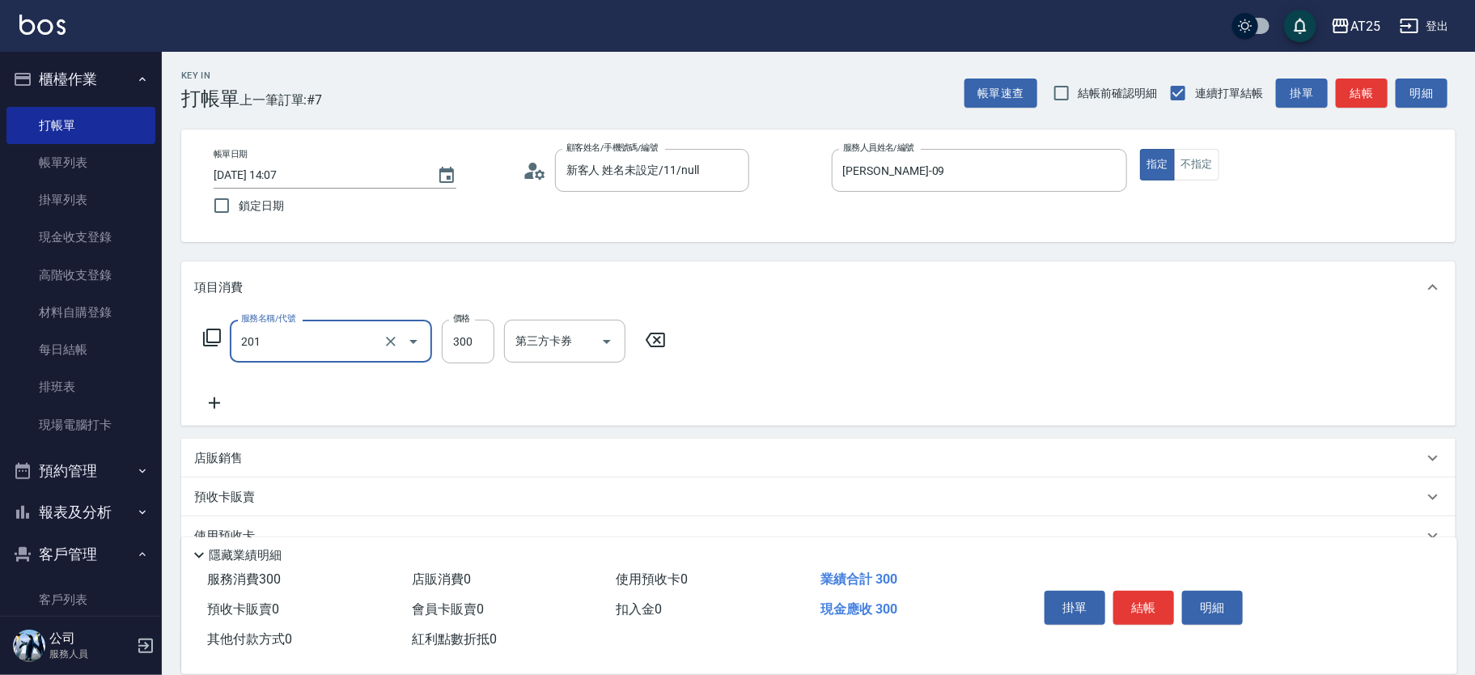
type input "洗髮(201)"
type input "0"
type input "30"
type input "300"
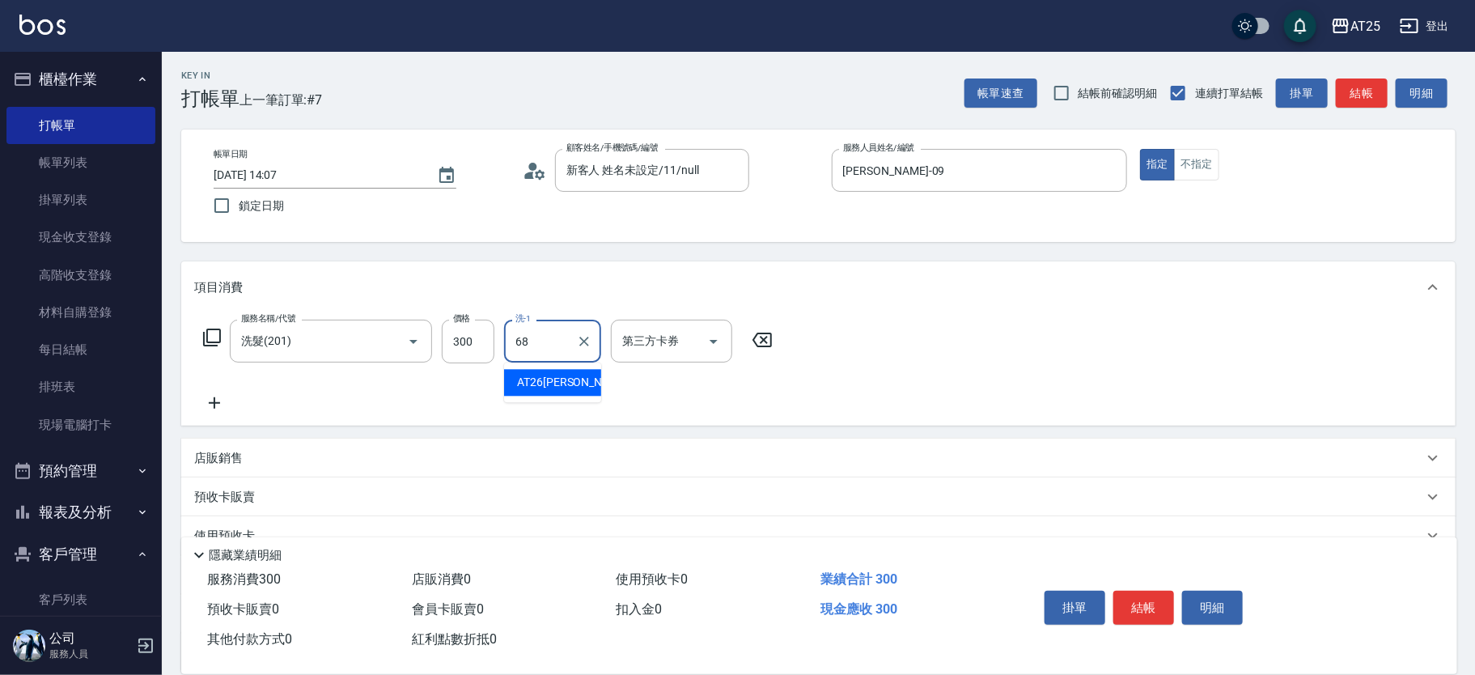
type input "[PERSON_NAME]-68"
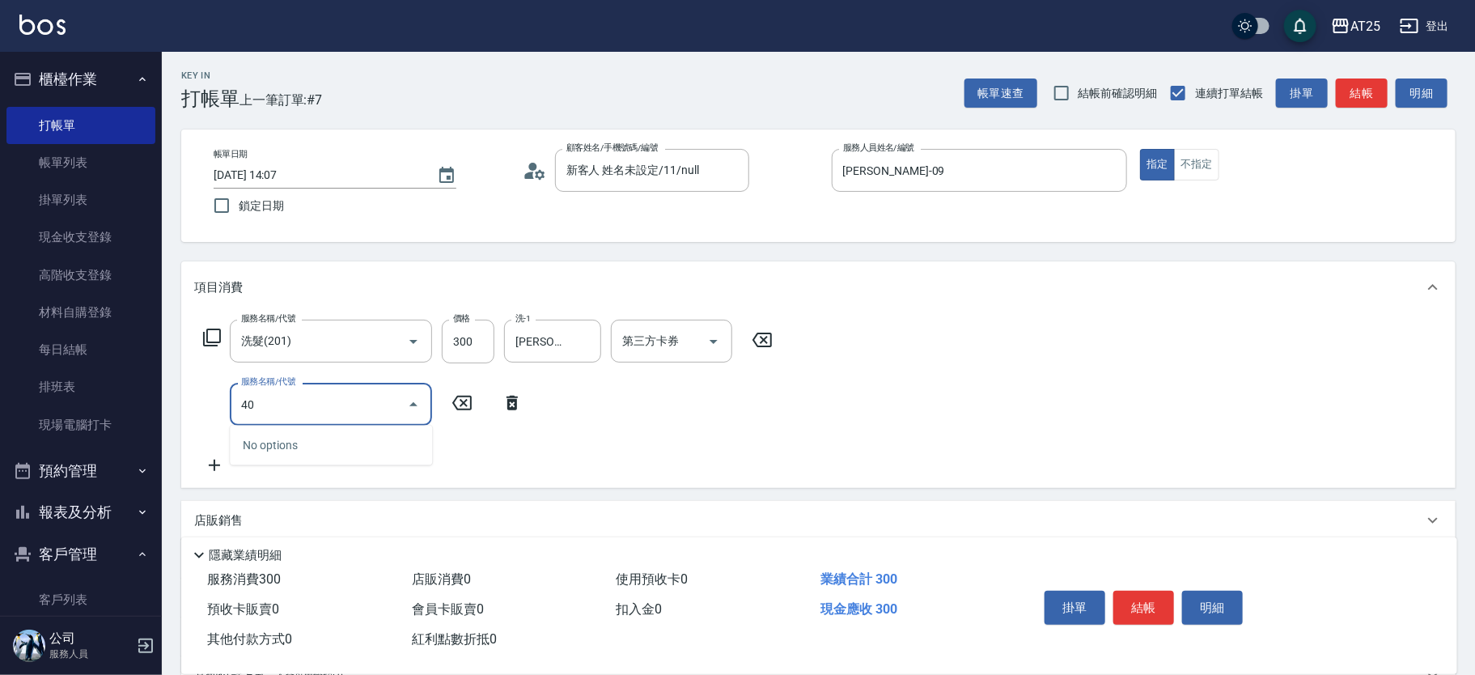
type input "401"
type input "60"
type input "剪髮(401)"
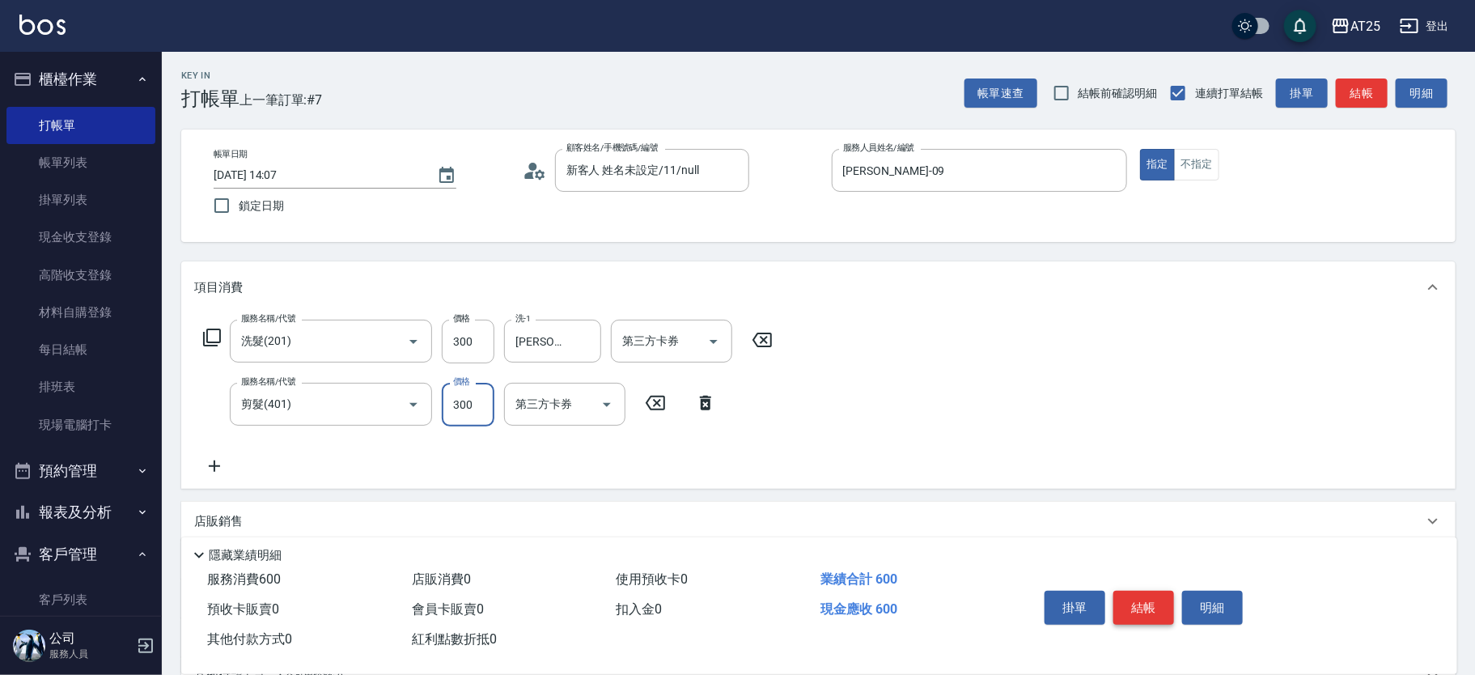
click at [1134, 597] on button "結帳" at bounding box center [1144, 608] width 61 height 34
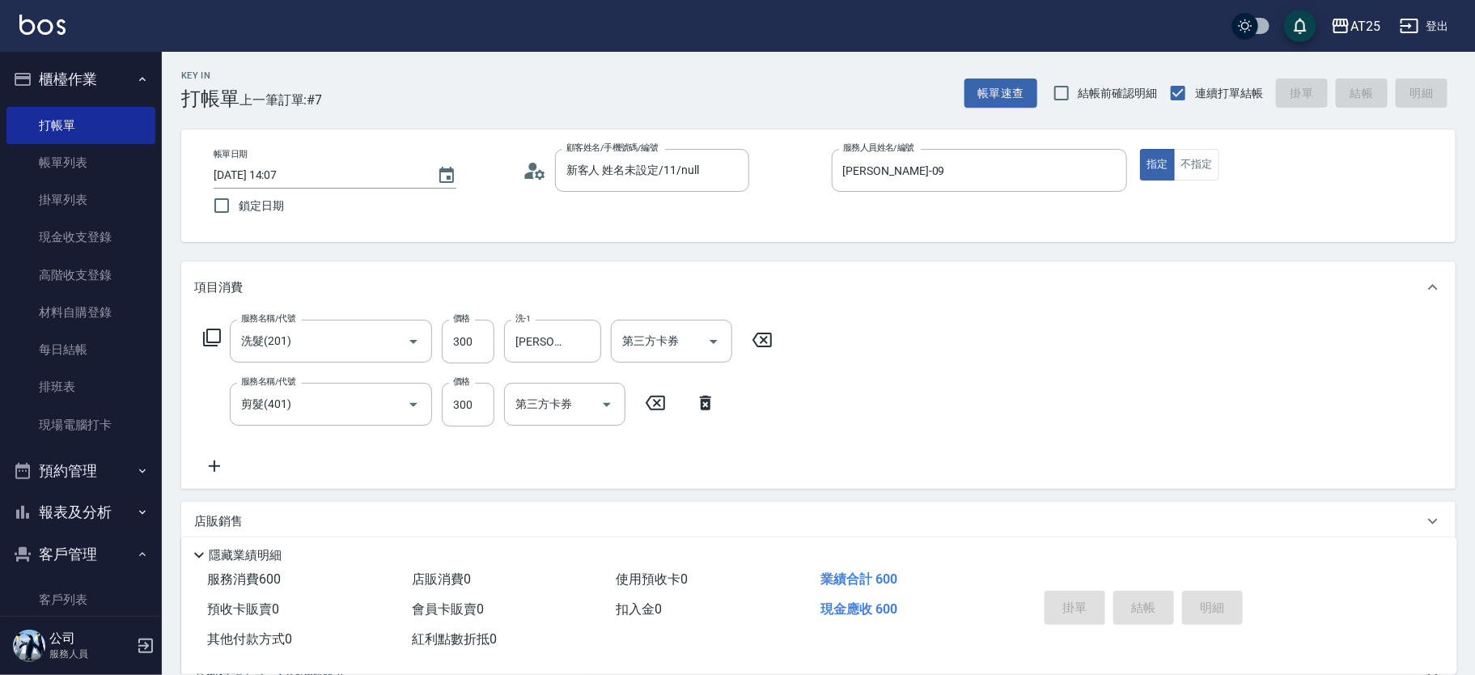
type input "0"
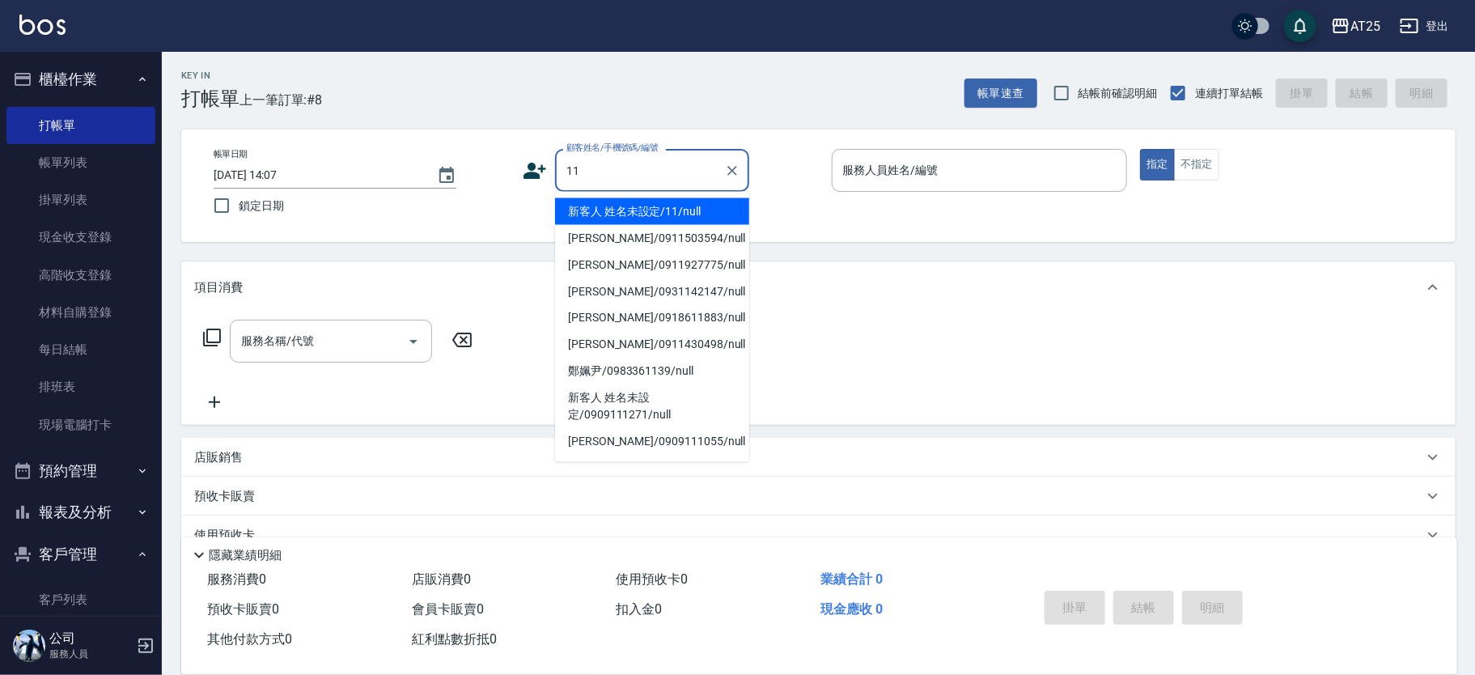
type input "新客人 姓名未設定/11/null"
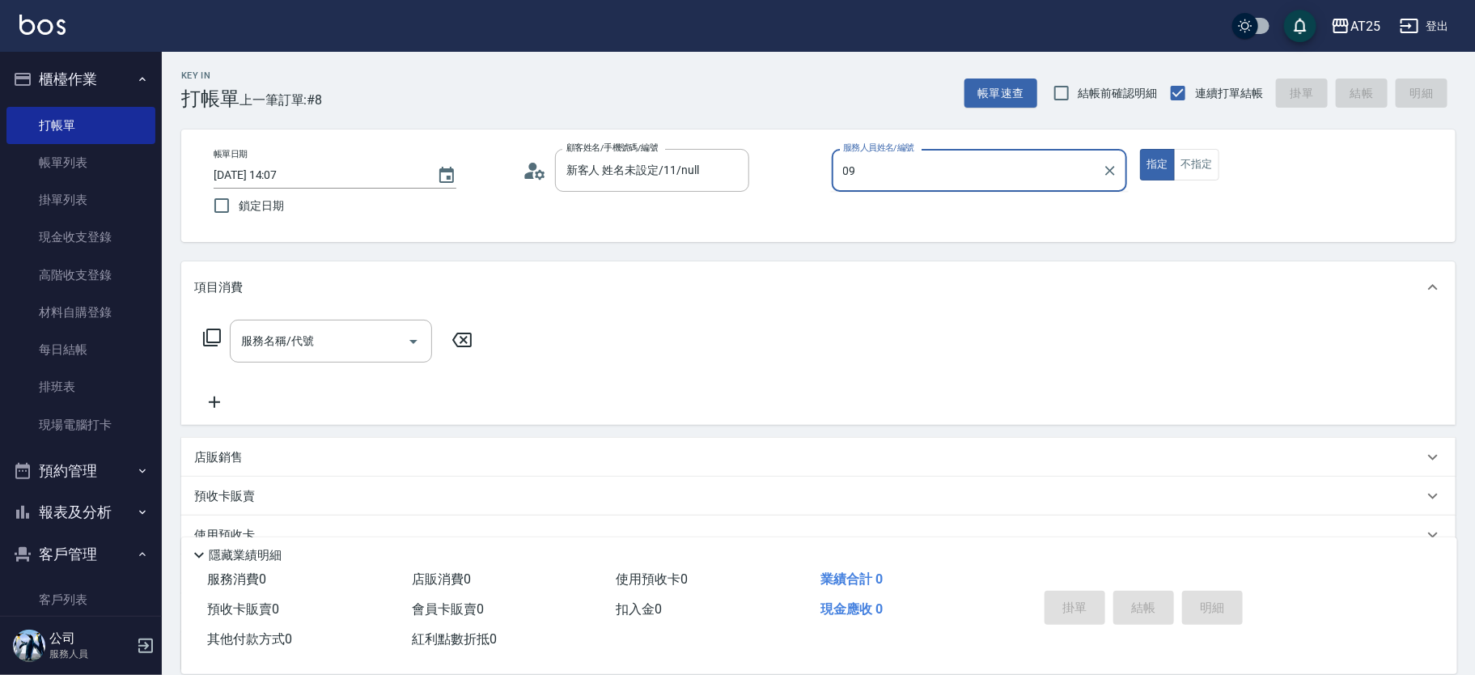
type input "[PERSON_NAME]-09"
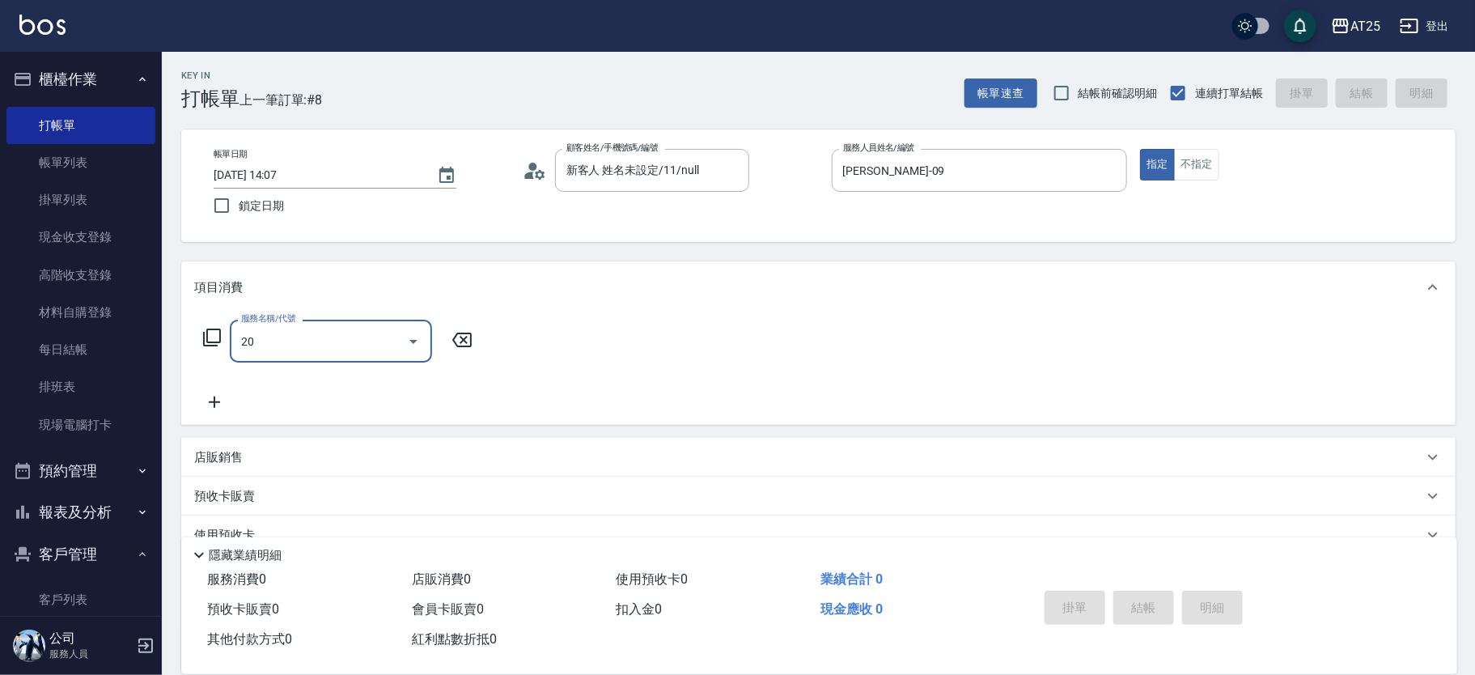
type input "201"
type input "30"
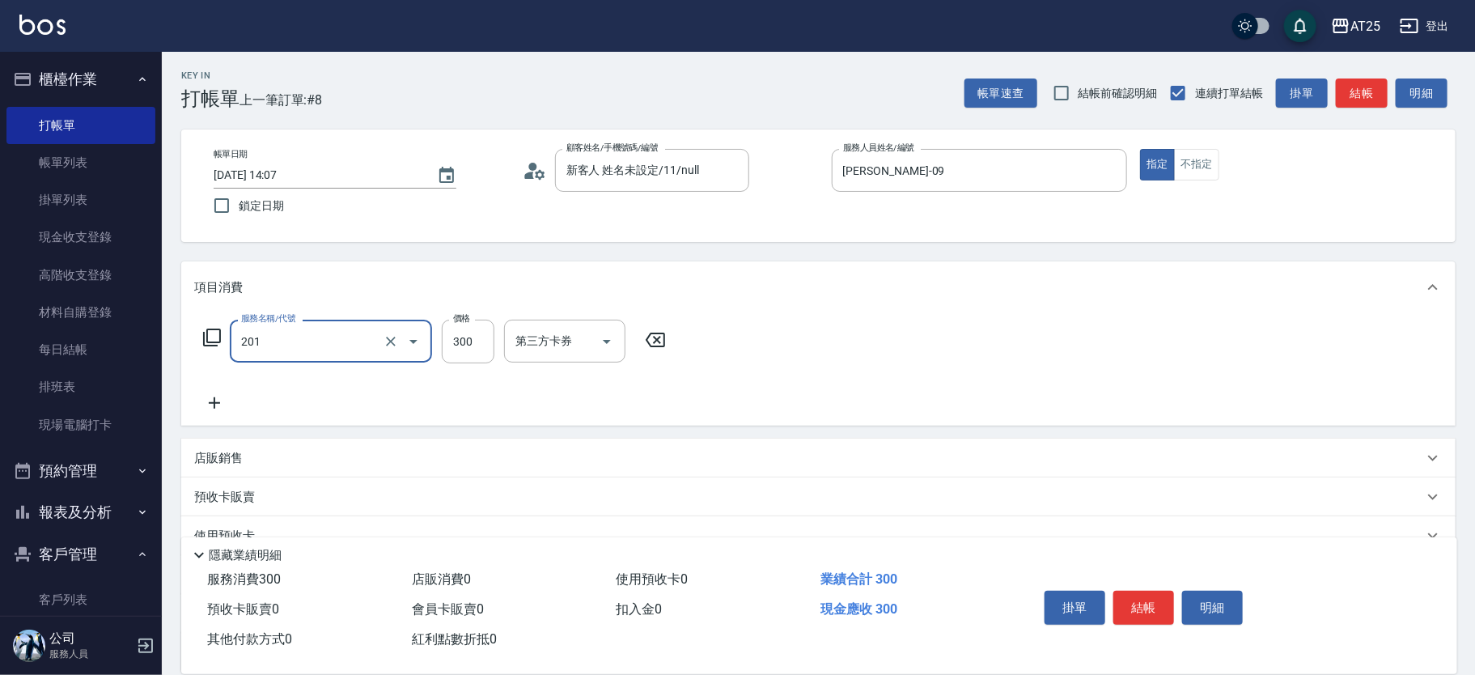
type input "洗髮(201)"
type input "0"
type input "30"
type input "300"
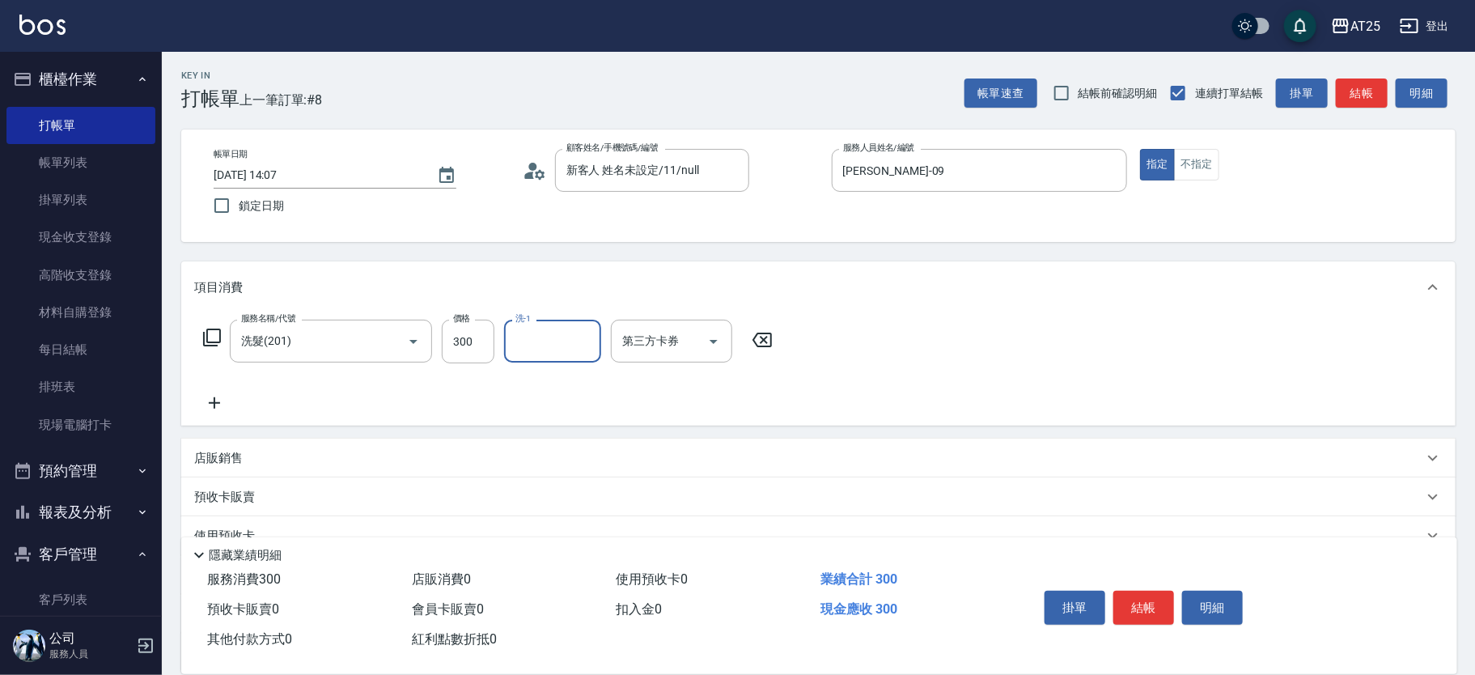
click at [1130, 592] on button "結帳" at bounding box center [1144, 608] width 61 height 34
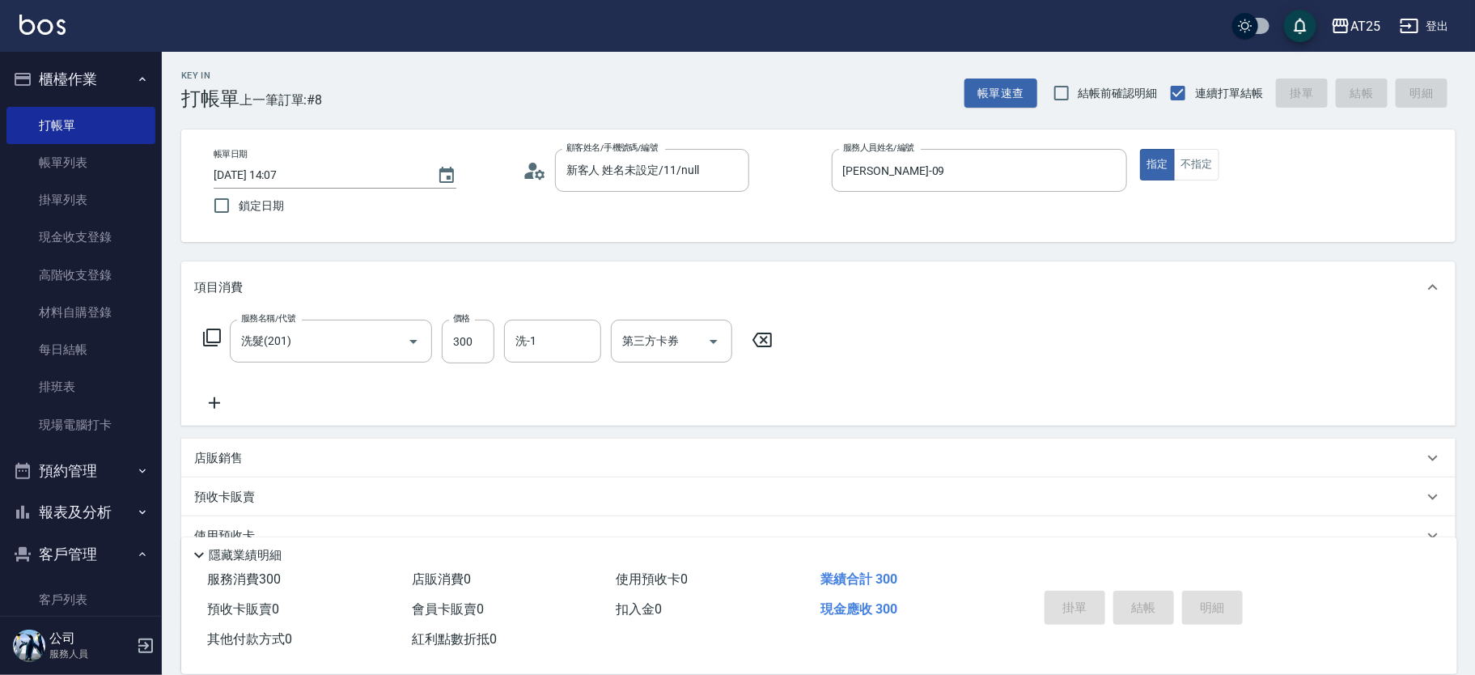
type input "[DATE] 14:08"
type input "0"
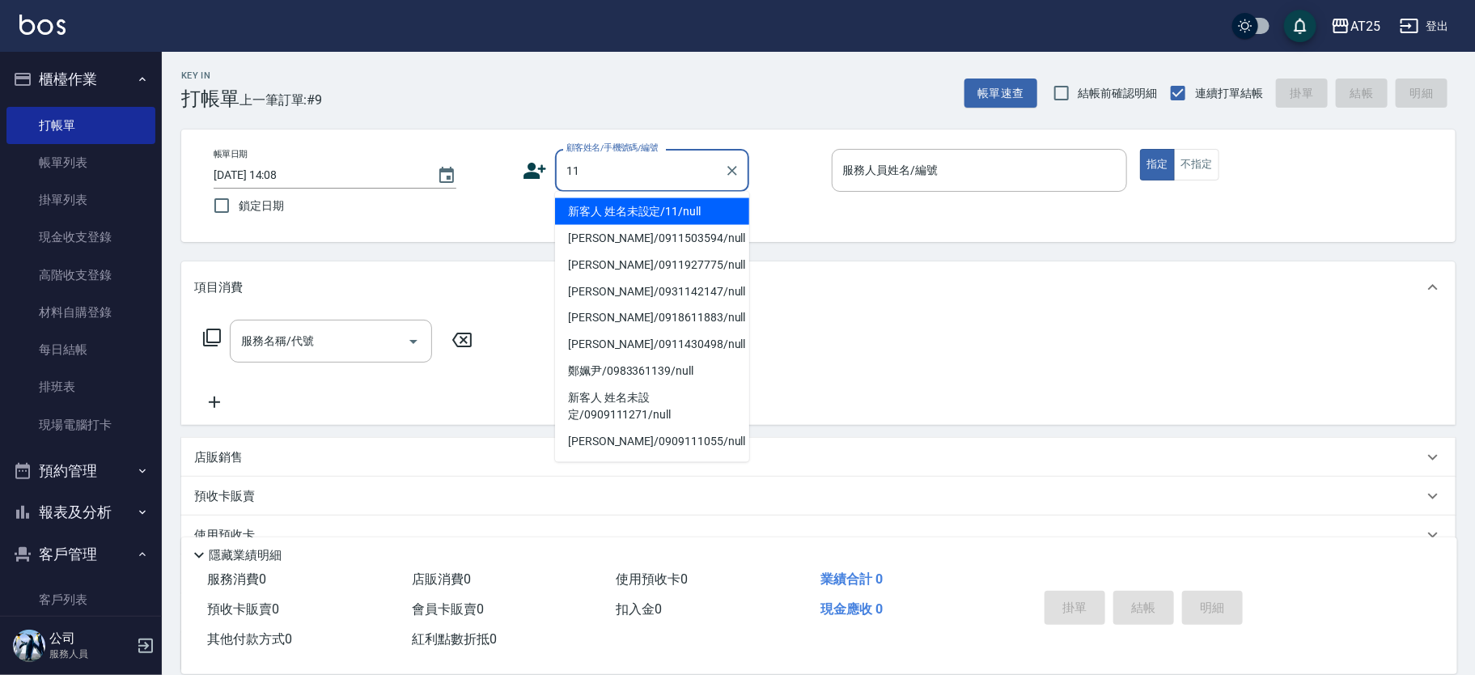
type input "新客人 姓名未設定/11/null"
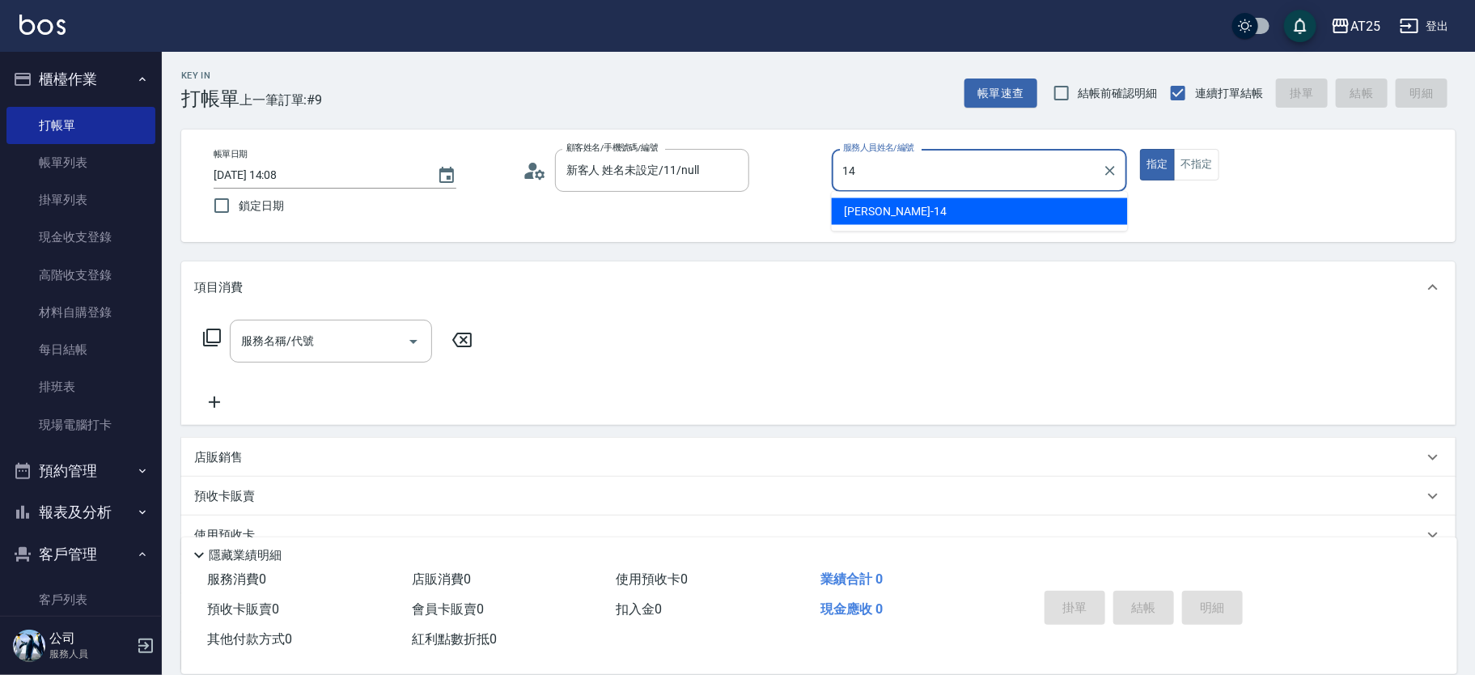
type input "[PERSON_NAME]-14"
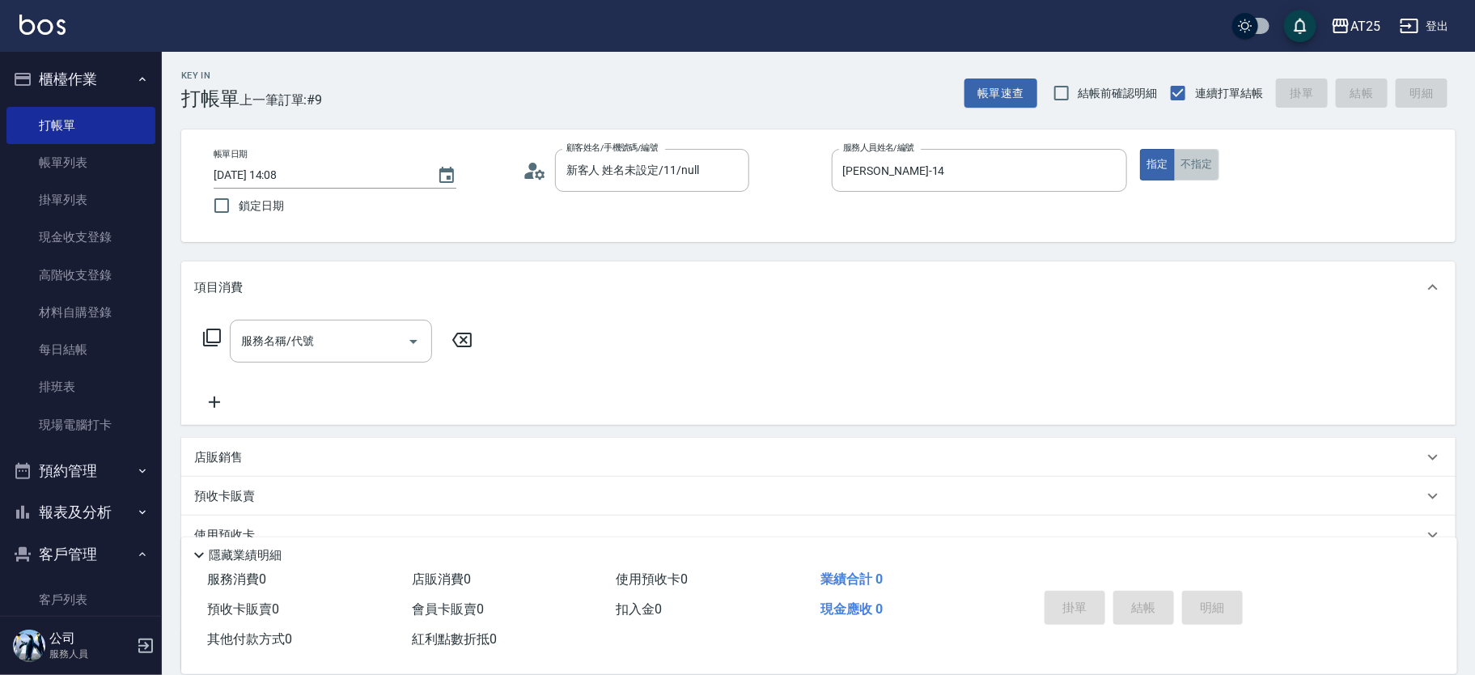
click at [1198, 174] on button "不指定" at bounding box center [1196, 165] width 45 height 32
type button "false"
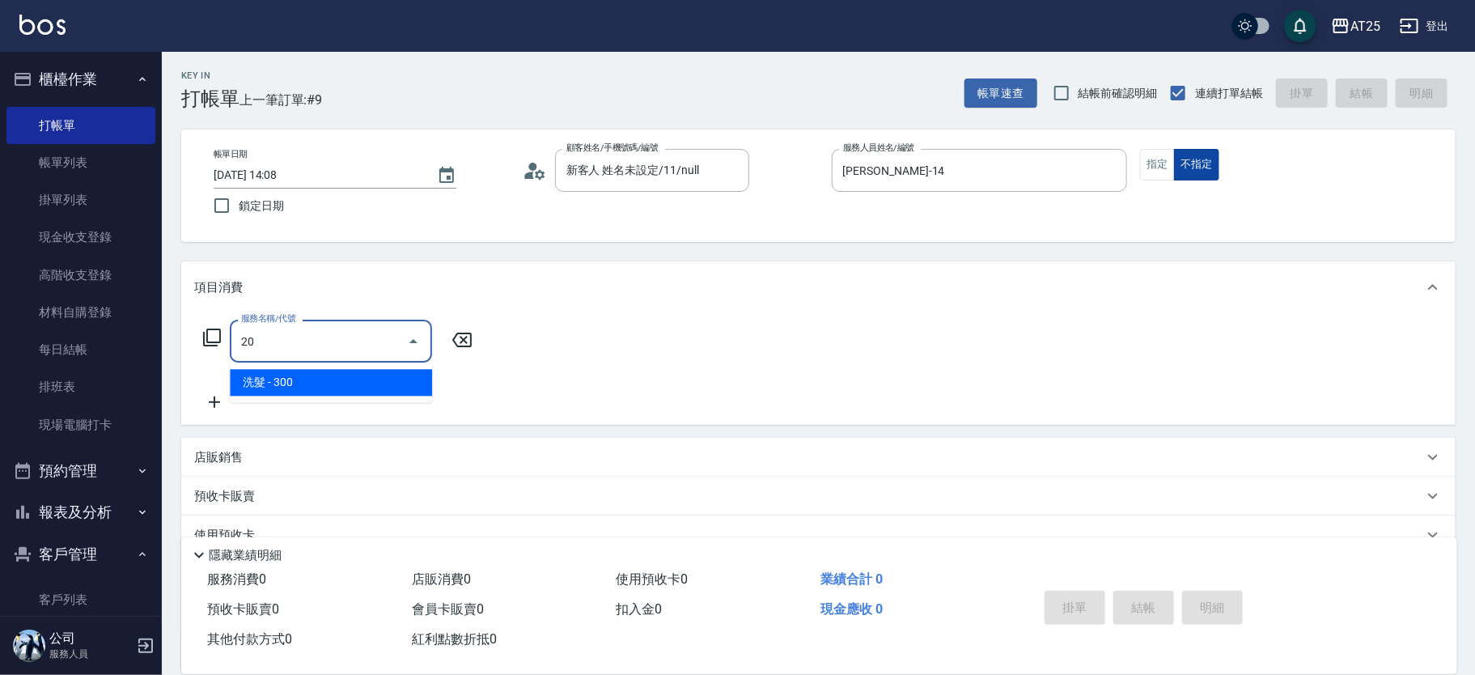
type input "201"
type input "30"
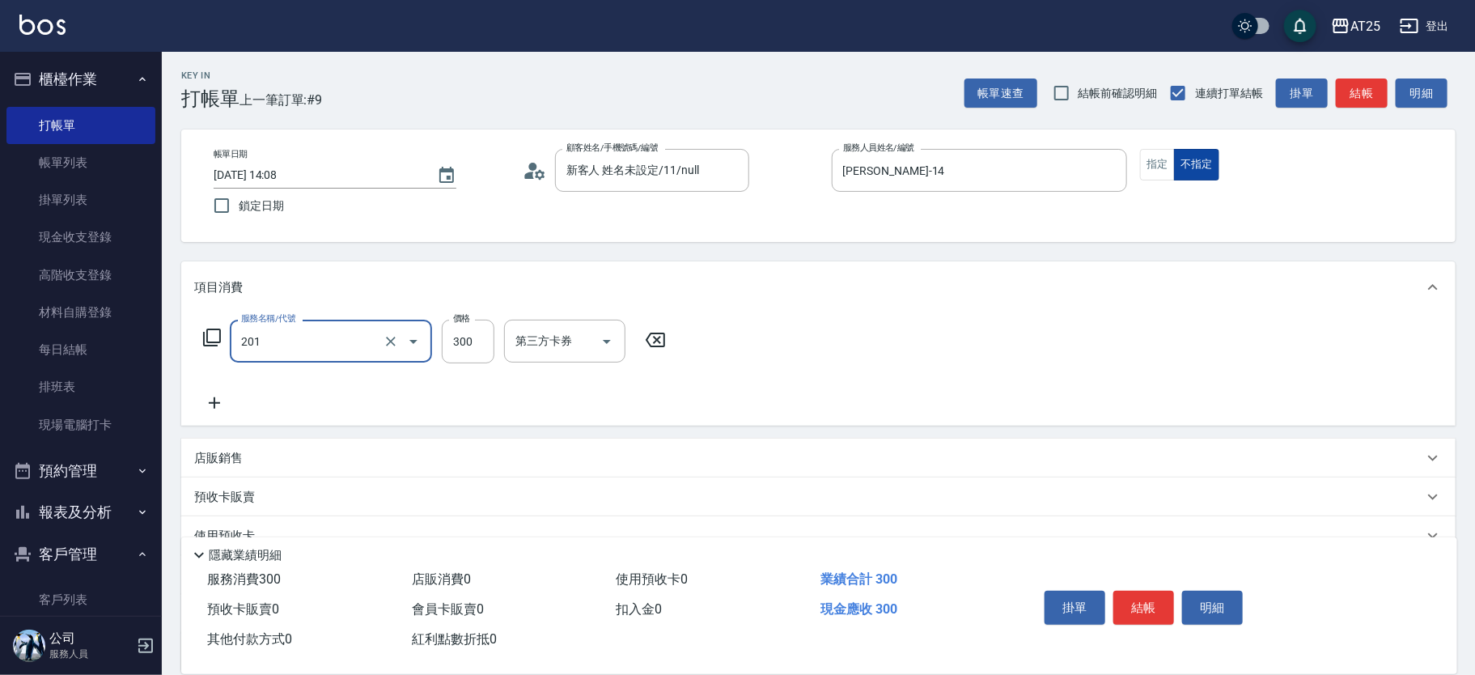
type input "洗髮(201)"
type input "0"
type input "40"
type input "400"
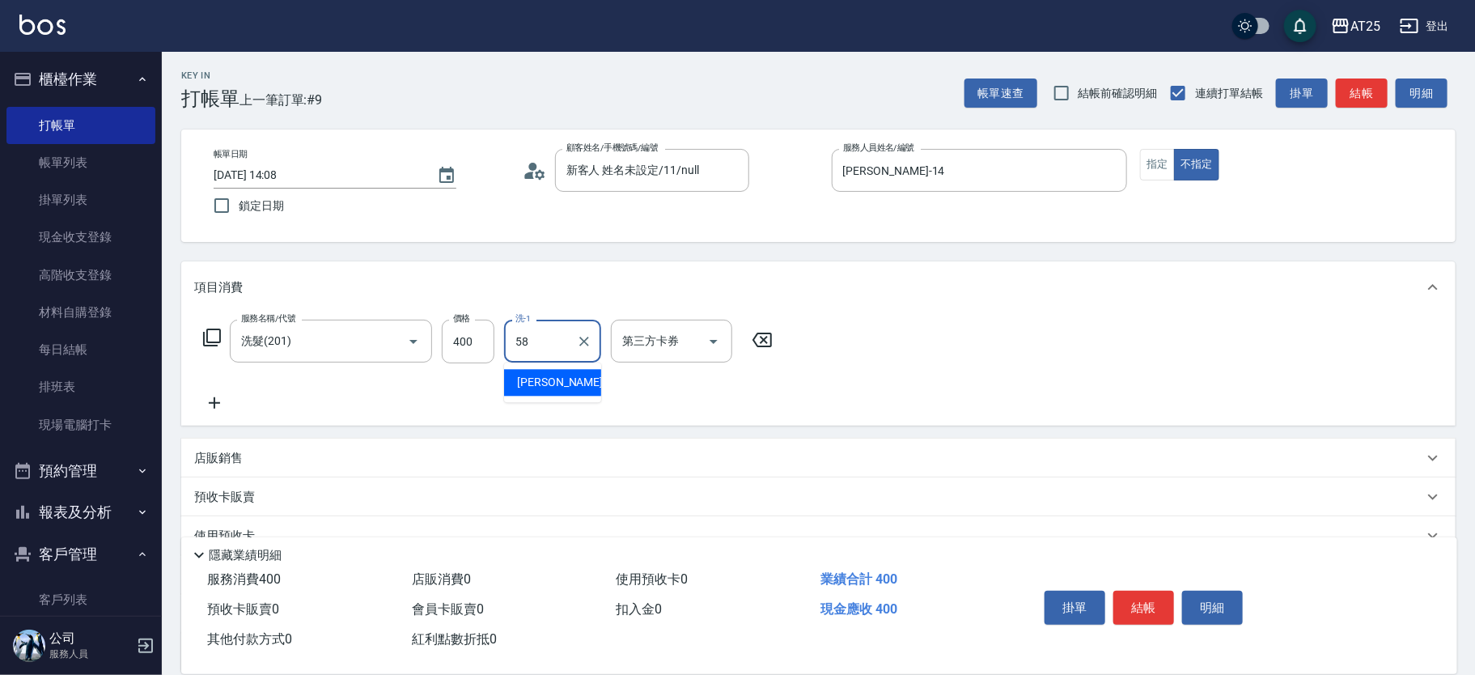
type input "[PERSON_NAME]-58"
click at [1139, 601] on button "結帳" at bounding box center [1144, 608] width 61 height 34
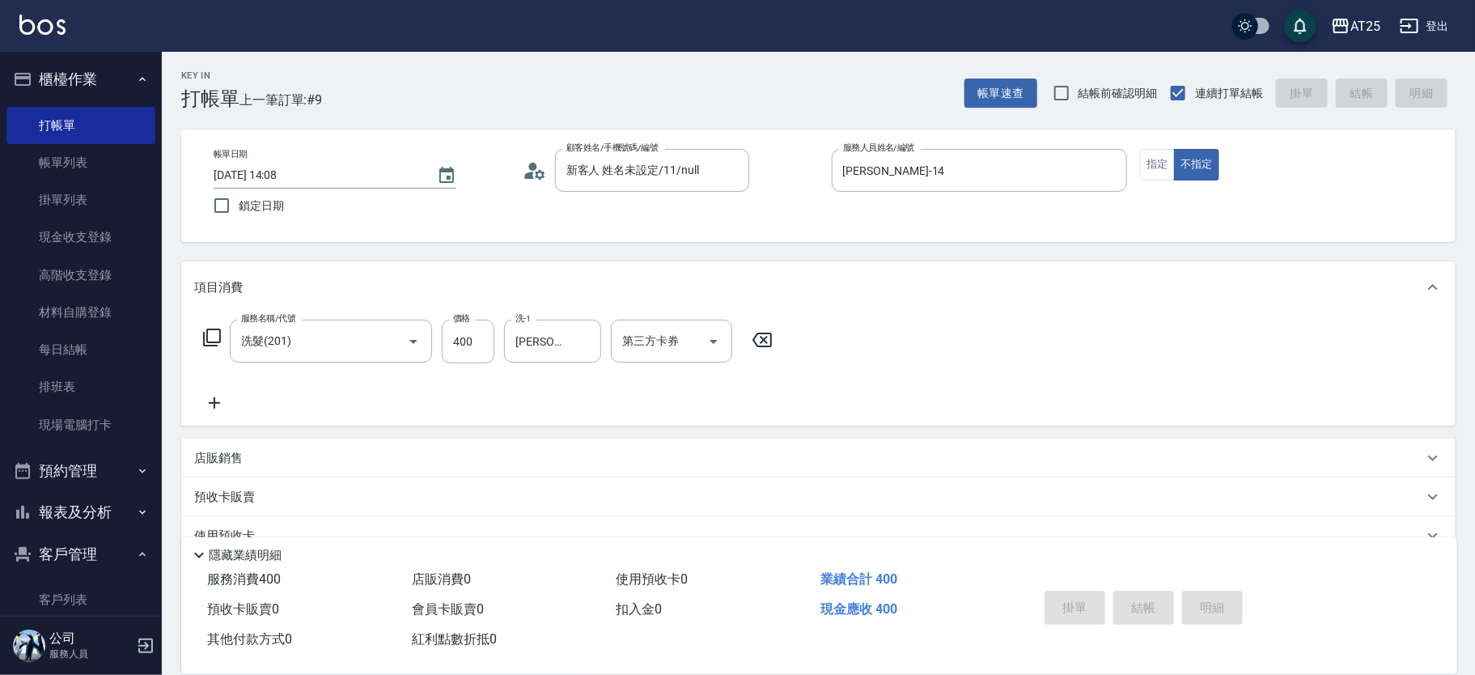
type input "0"
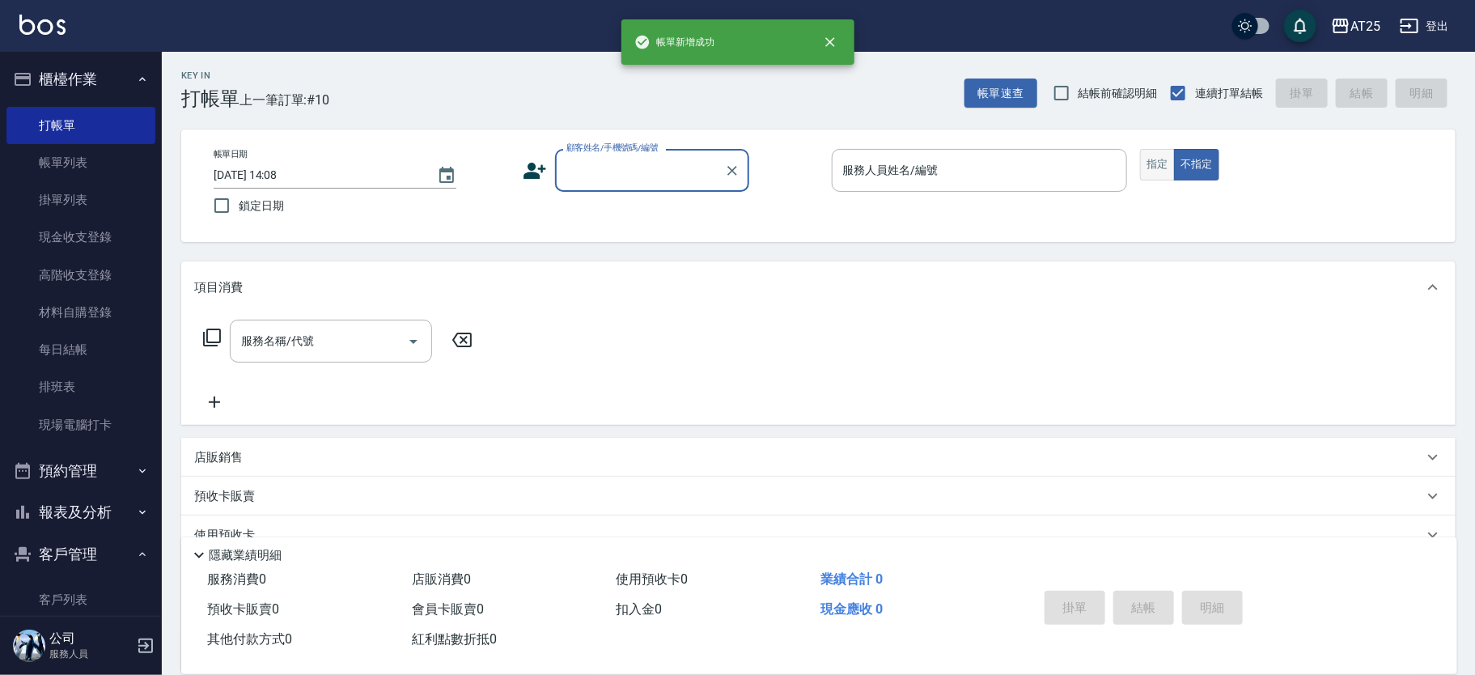
click at [1157, 165] on button "指定" at bounding box center [1157, 165] width 35 height 32
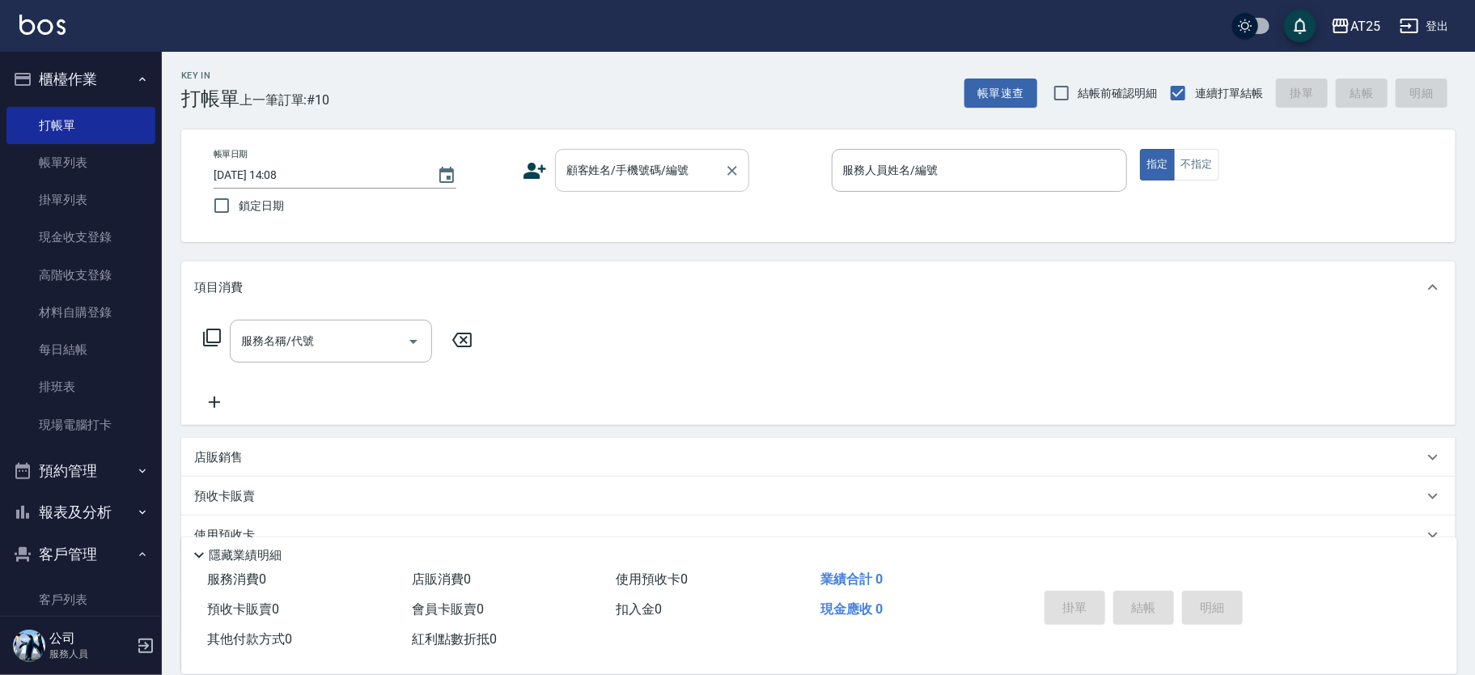
click at [615, 186] on div "顧客姓名/手機號碼/編號" at bounding box center [652, 170] width 194 height 43
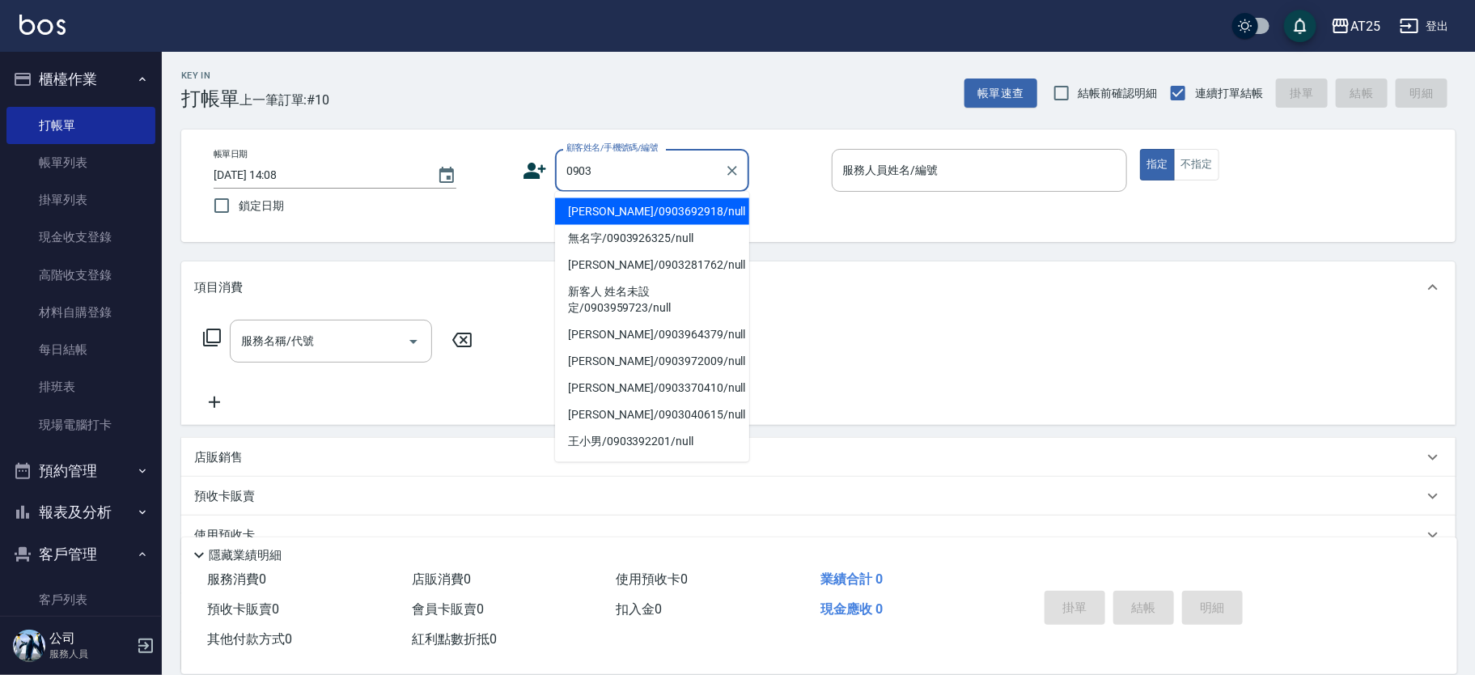
click at [651, 172] on input "0903" at bounding box center [639, 170] width 155 height 28
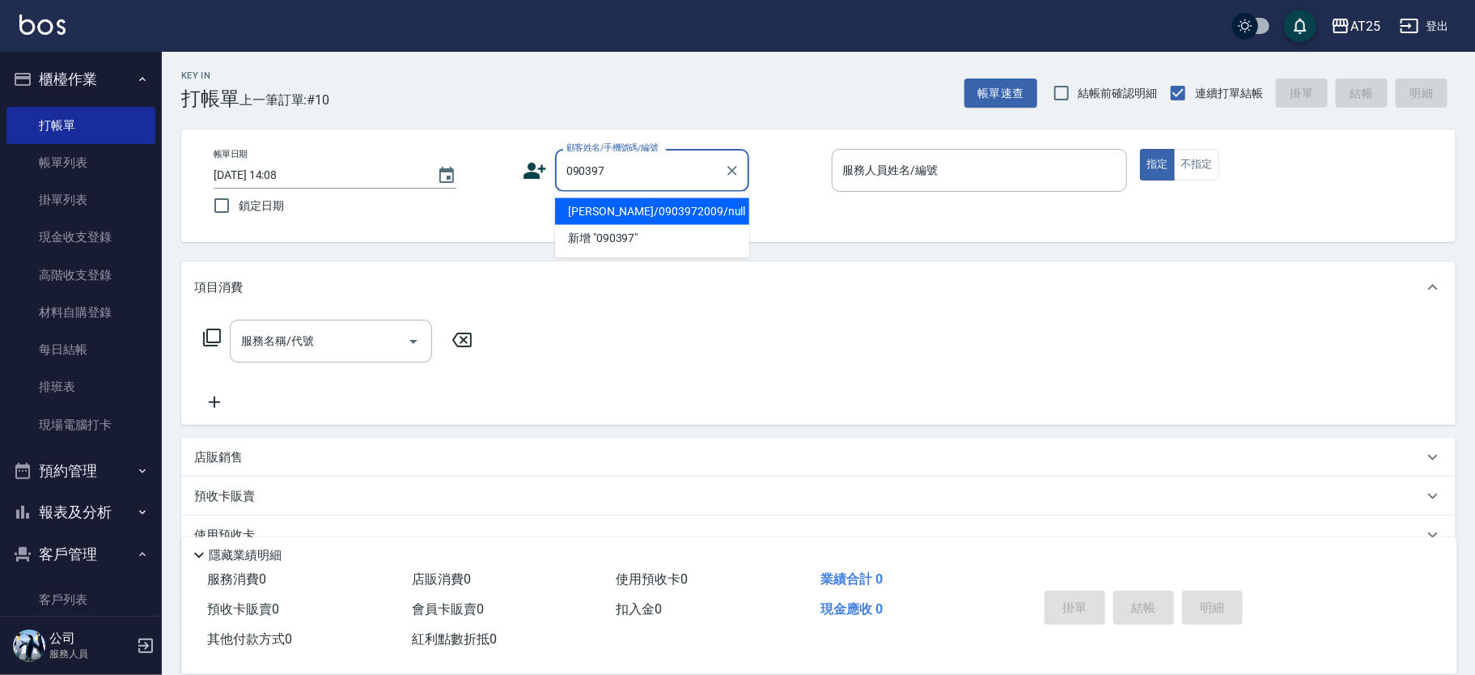
click at [640, 205] on li "[PERSON_NAME]/0903972009/null" at bounding box center [652, 211] width 194 height 27
type input "[PERSON_NAME]/0903972009/null"
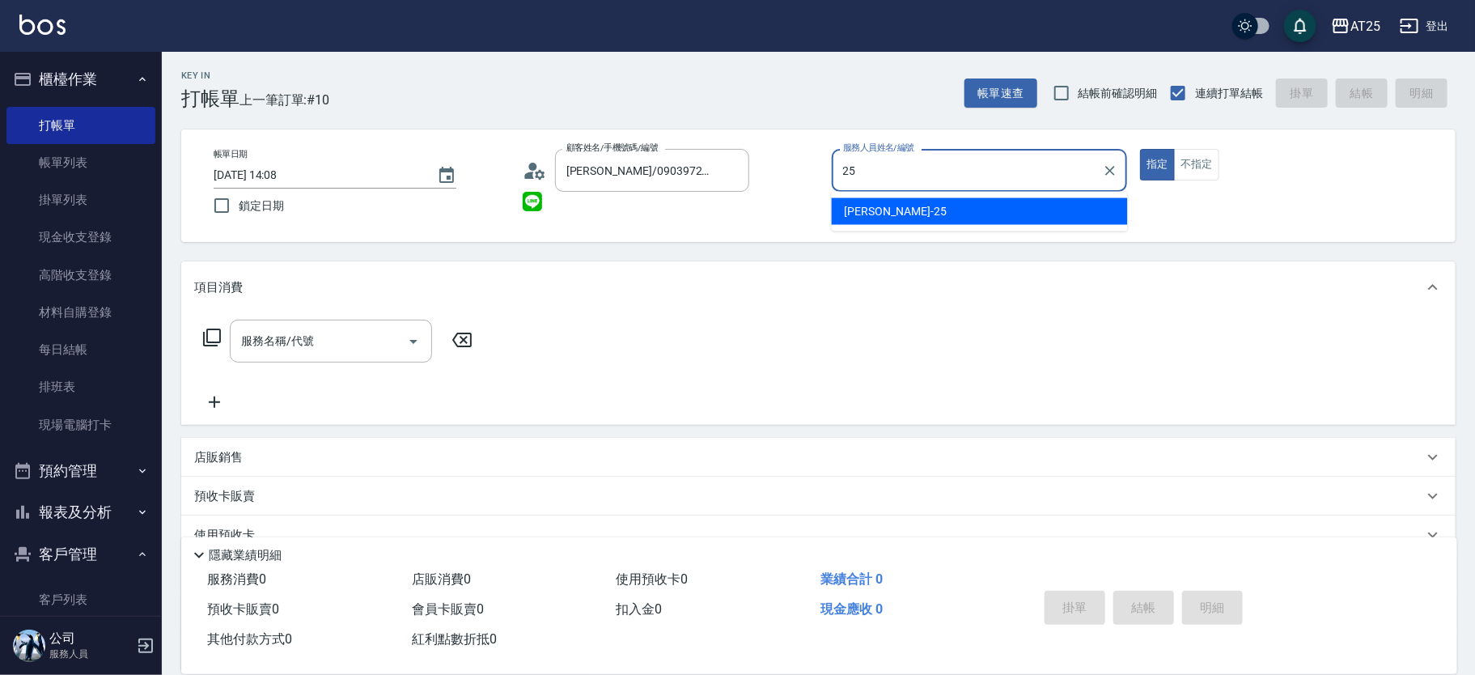
type input "[PERSON_NAME]-25"
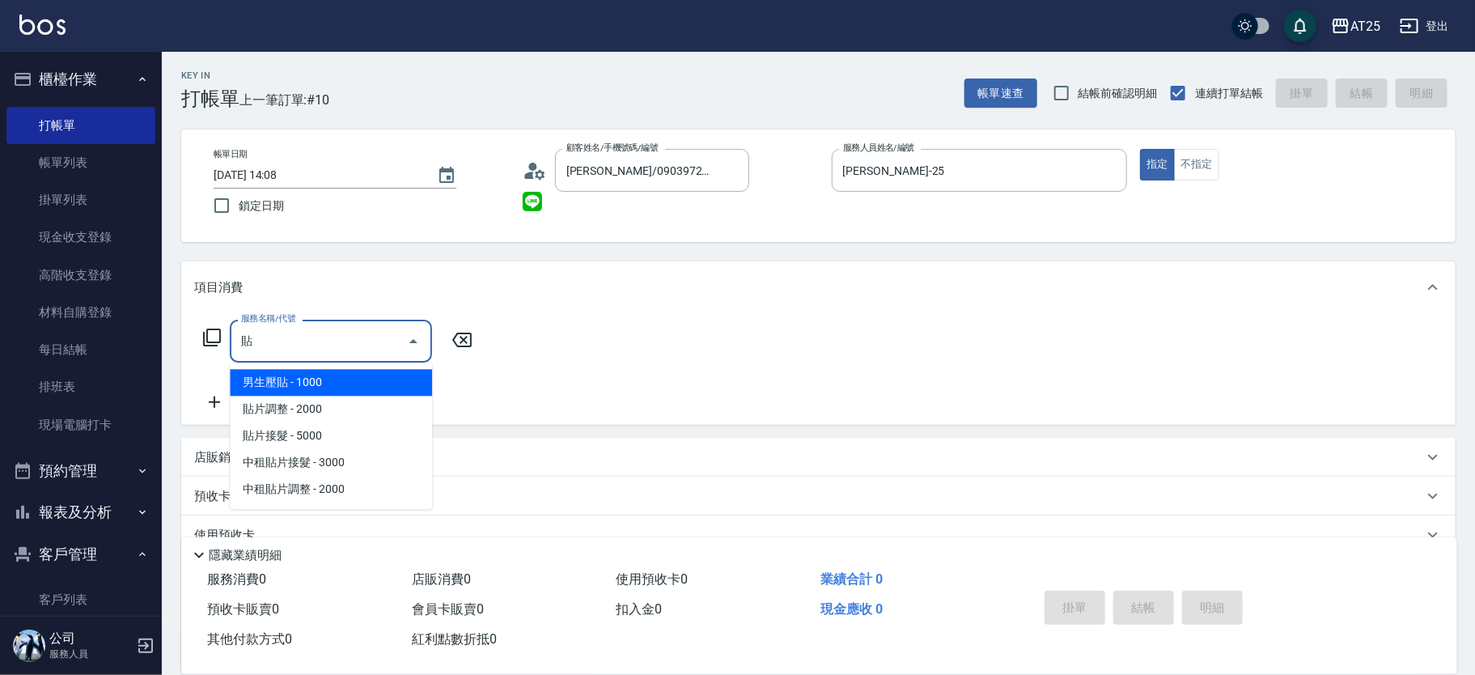
click at [336, 380] on span "男生壓貼 - 1000" at bounding box center [331, 382] width 202 height 27
type input "男生壓貼(306)"
type input "100"
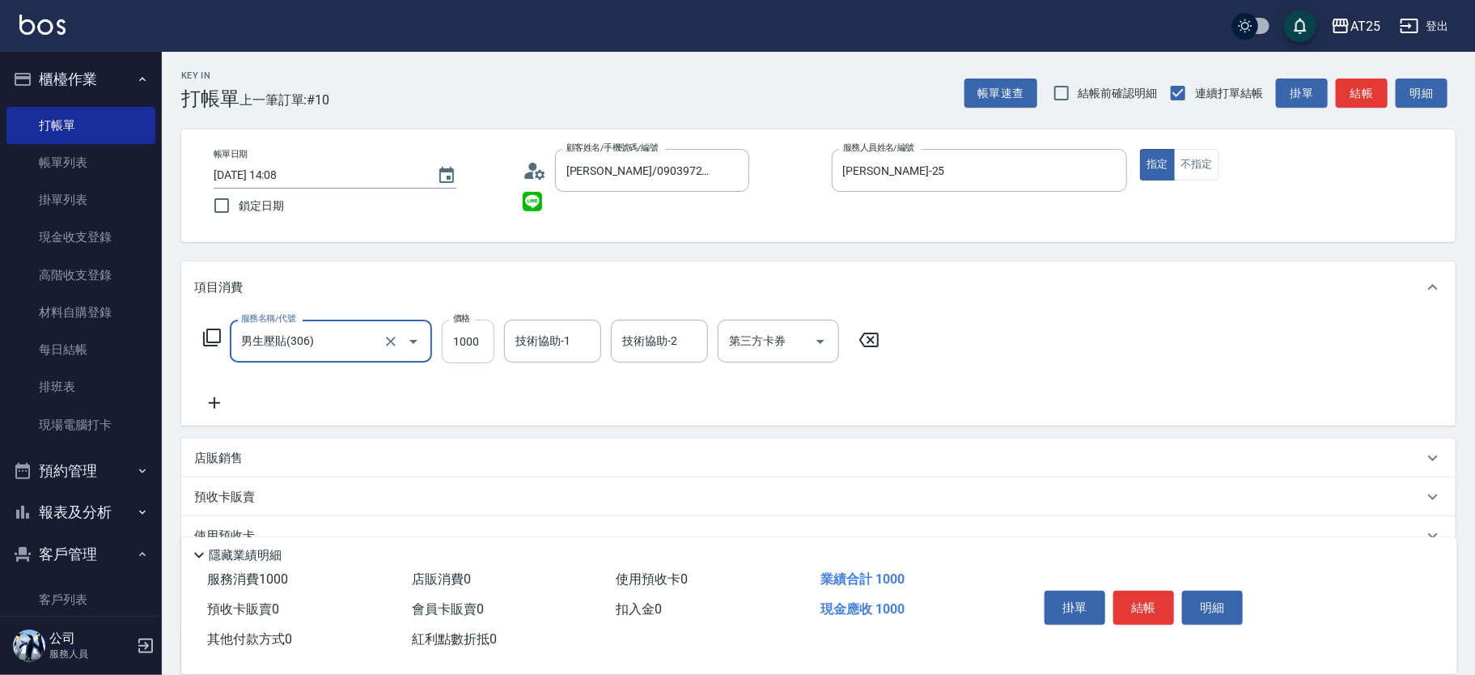
type input "男生壓貼(306)"
click at [481, 340] on input "1000" at bounding box center [468, 342] width 53 height 44
type input "0"
type input "16"
type input "10"
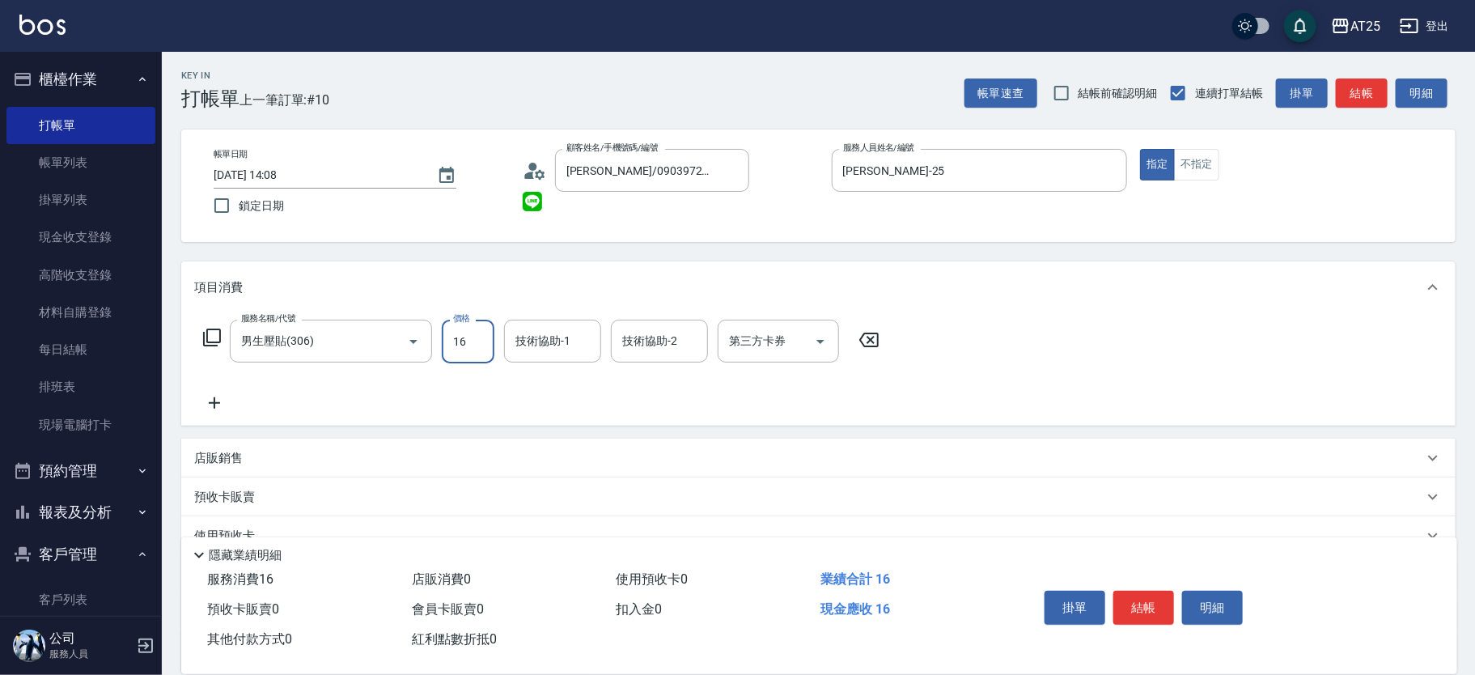
type input "160"
type input "1600"
click at [335, 455] on div "店販銷售" at bounding box center [808, 458] width 1229 height 17
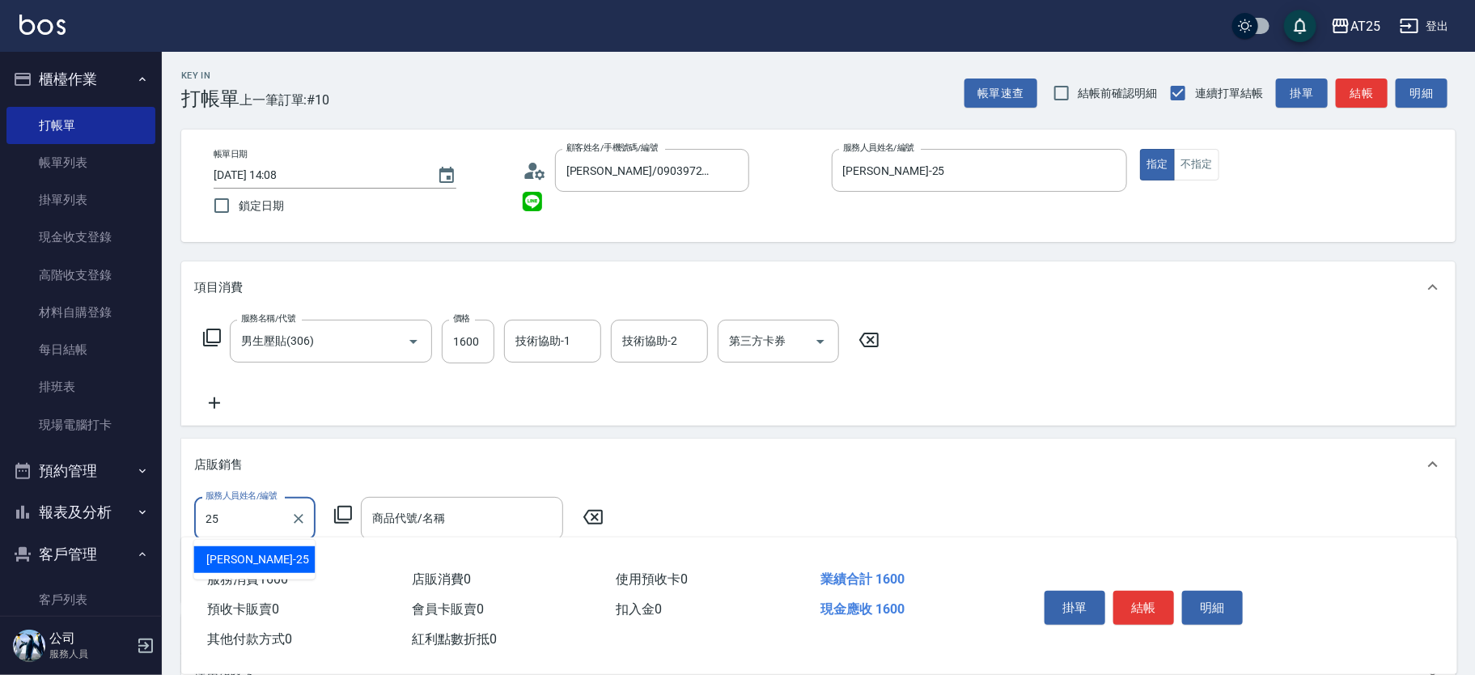
type input "[PERSON_NAME]-25"
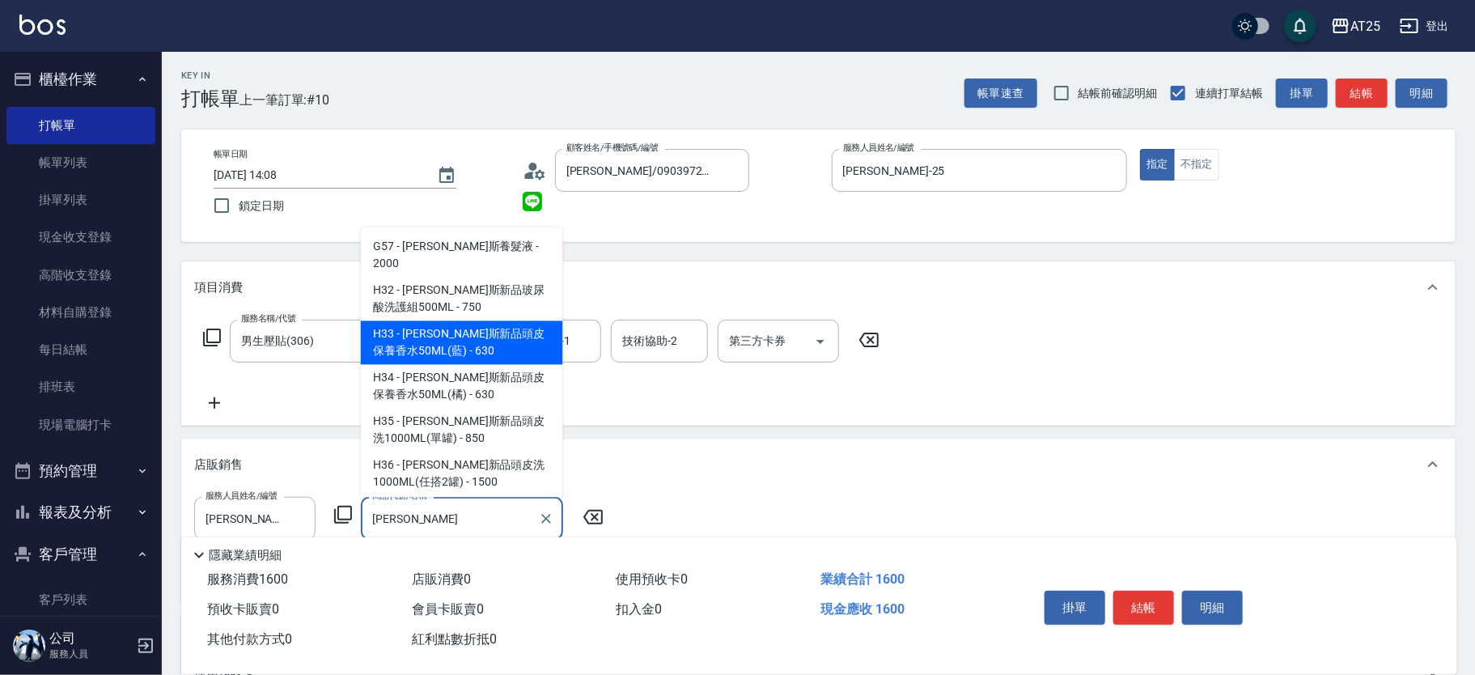
click at [403, 313] on span "H32 - [PERSON_NAME]斯新品玻尿酸洗護組500ML - 750" at bounding box center [462, 300] width 202 height 44
type input "[PERSON_NAME]斯新品玻尿酸洗護組500ML"
type input "230"
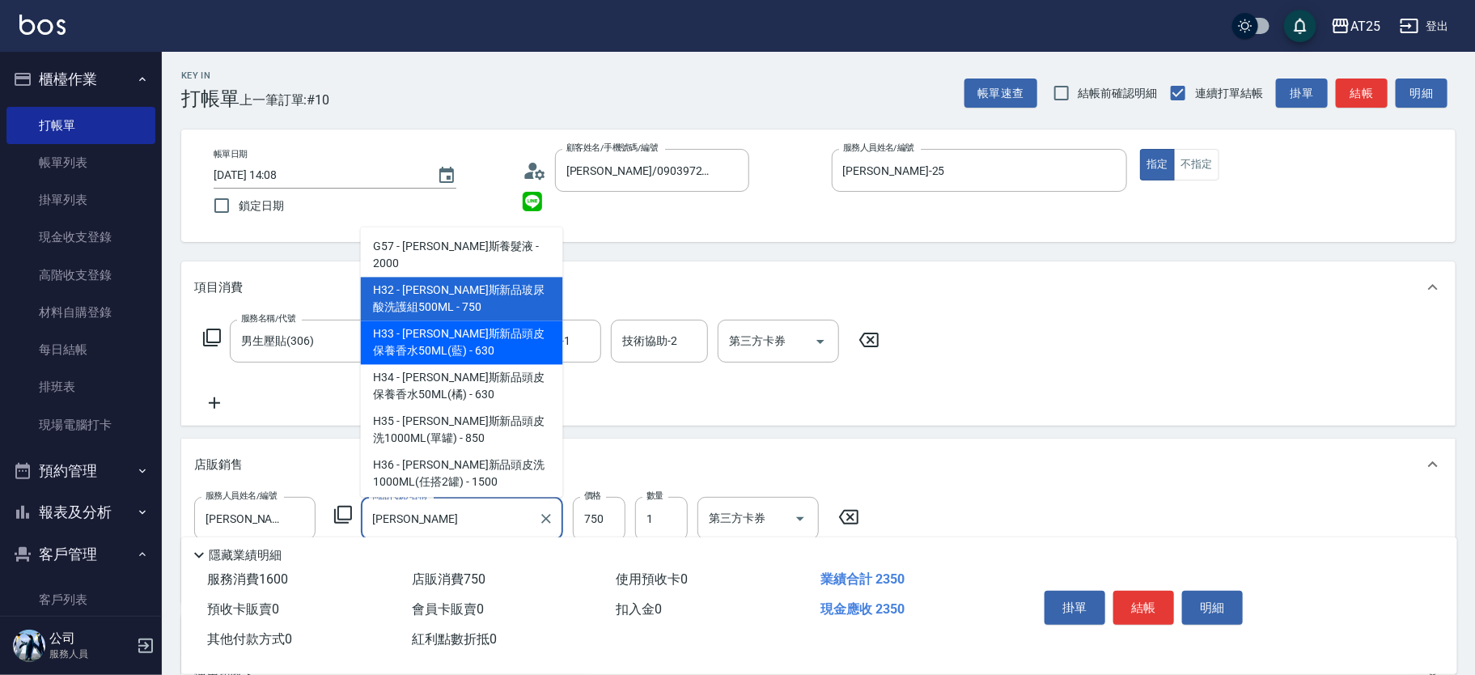
click at [433, 337] on span "H33 - [PERSON_NAME]斯新品頭皮保養香水50ML(藍) - 630" at bounding box center [462, 343] width 202 height 44
type input "[PERSON_NAME]斯新品頭皮保養香水50ML(藍)"
type input "220"
type input "630"
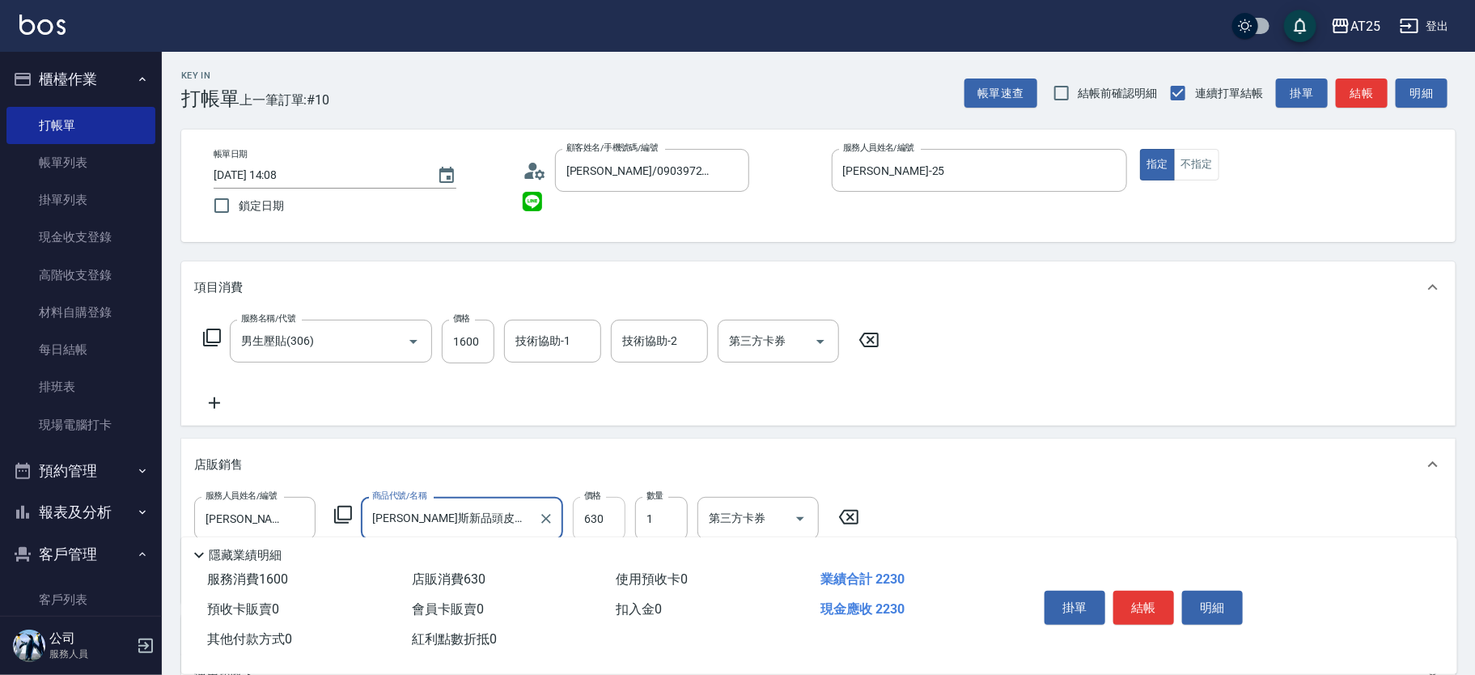
type input "[PERSON_NAME]斯新品頭皮保養香水50ML(藍)"
click at [608, 518] on input "630" at bounding box center [599, 519] width 53 height 44
type input "160"
type input "50"
type input "210"
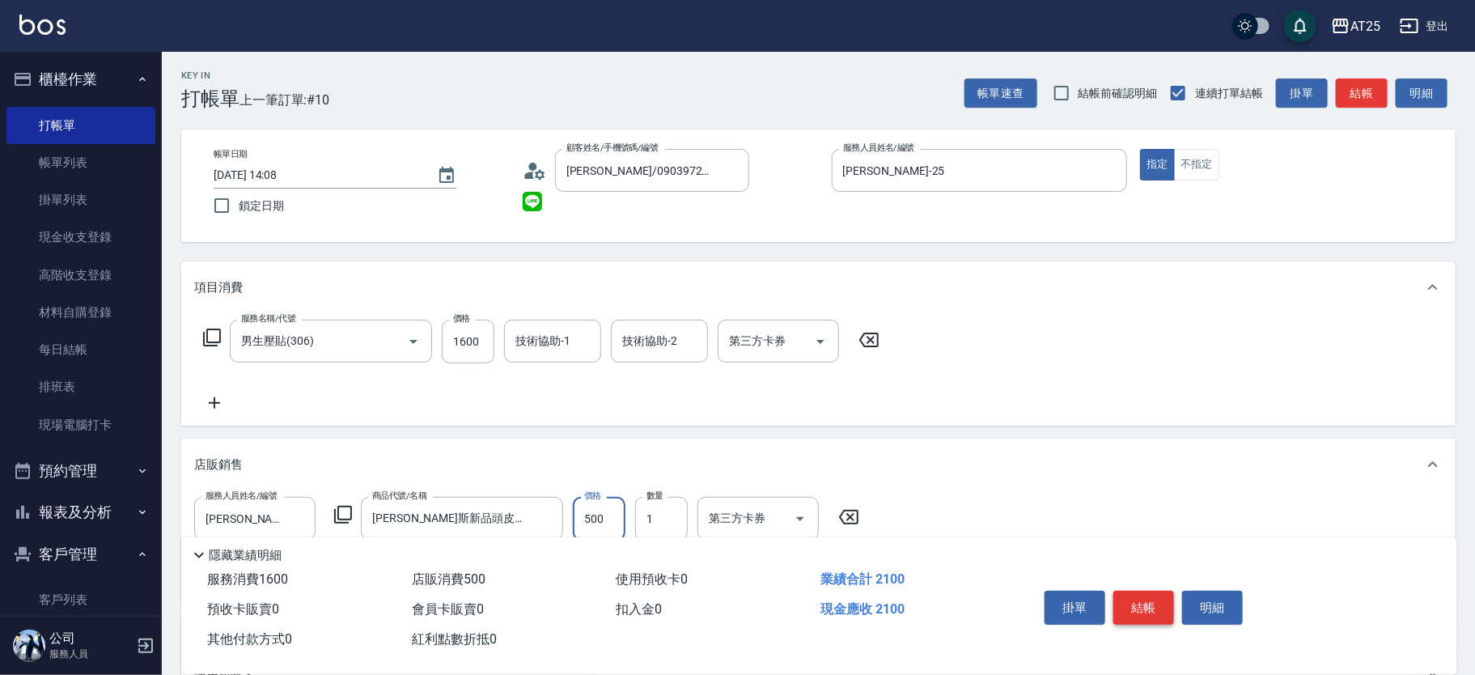
type input "500"
click at [1139, 599] on button "結帳" at bounding box center [1144, 608] width 61 height 34
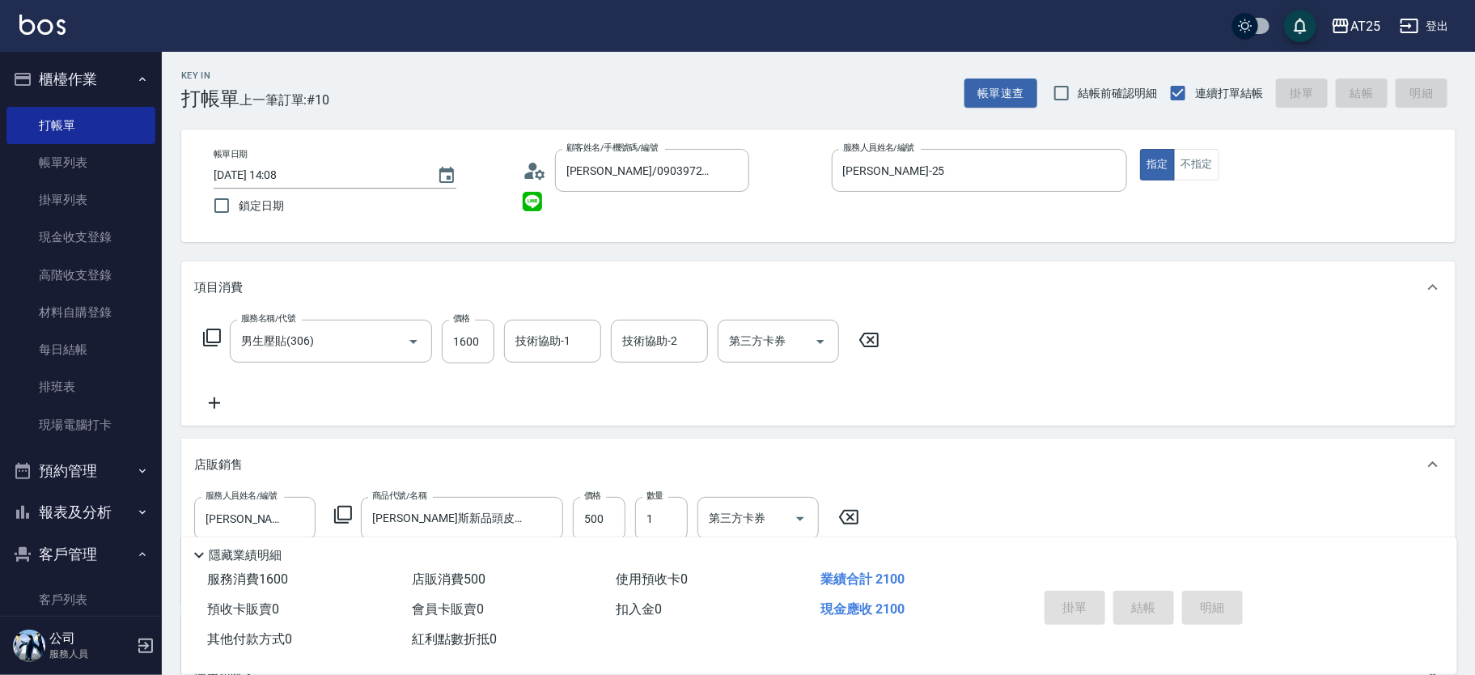
type input "[DATE] 14:21"
type input "0"
